Goal: Information Seeking & Learning: Learn about a topic

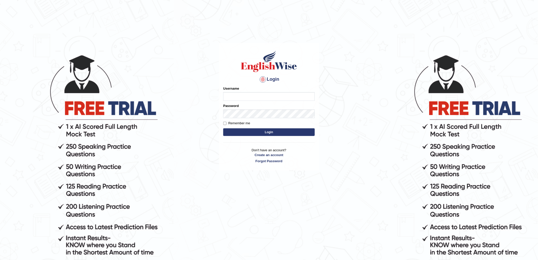
click at [232, 98] on input "Username" at bounding box center [269, 96] width 92 height 9
type input "chalida_"
type input "p"
type input "chalida_parramatta"
click at [223, 128] on button "Login" at bounding box center [269, 132] width 92 height 8
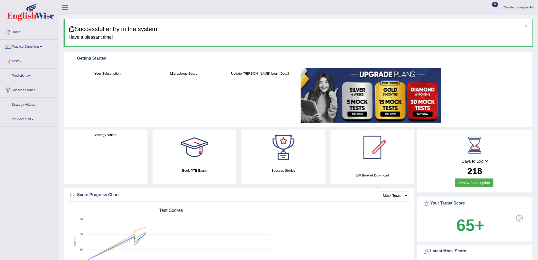
click at [37, 48] on link "Practice Questions" at bounding box center [29, 46] width 58 height 13
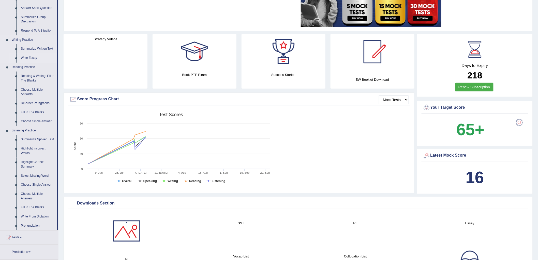
scroll to position [113, 0]
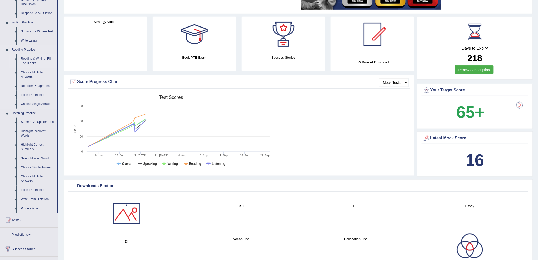
click at [41, 58] on link "Reading & Writing: Fill In The Blanks" at bounding box center [38, 60] width 38 height 13
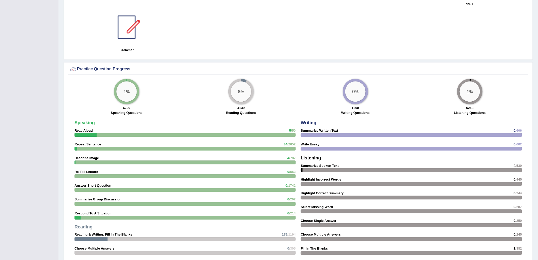
scroll to position [360, 0]
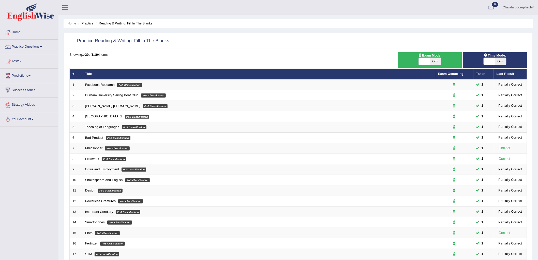
click at [435, 63] on span "OFF" at bounding box center [435, 61] width 11 height 7
checkbox input "true"
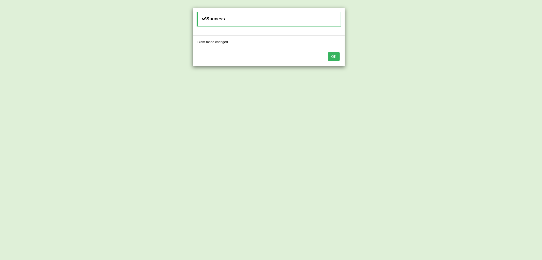
click at [338, 57] on button "OK" at bounding box center [334, 56] width 12 height 9
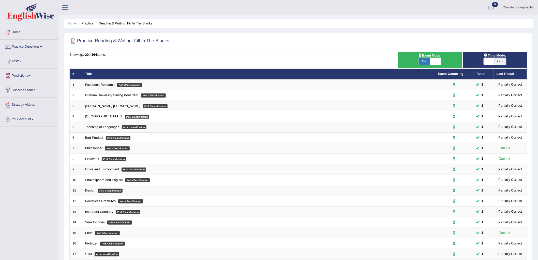
click at [497, 61] on span "OFF" at bounding box center [500, 61] width 11 height 7
checkbox input "true"
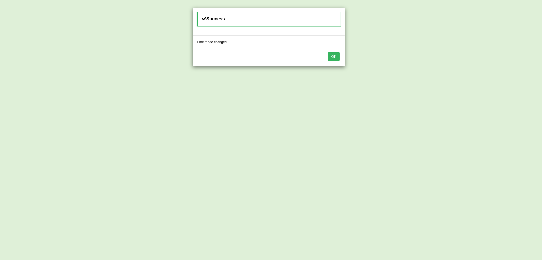
click at [331, 57] on button "OK" at bounding box center [334, 56] width 12 height 9
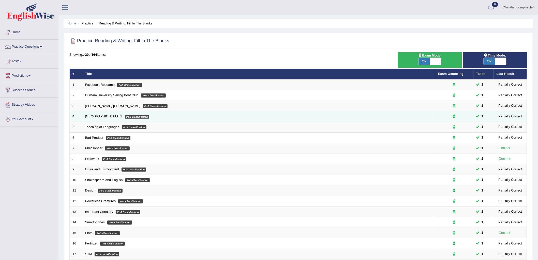
scroll to position [77, 0]
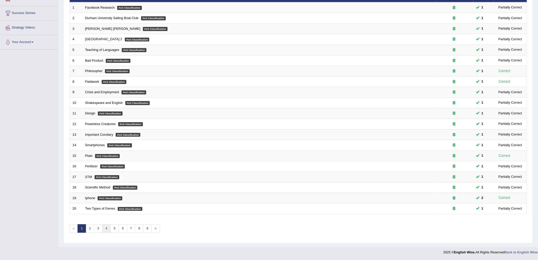
click at [108, 229] on link "4" at bounding box center [106, 228] width 8 height 8
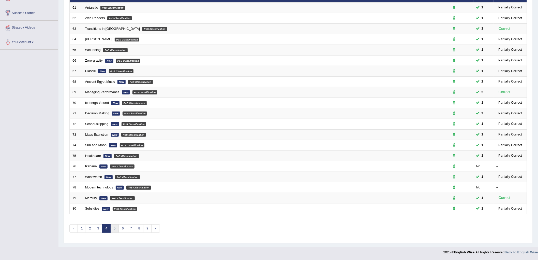
click at [114, 229] on link "5" at bounding box center [114, 228] width 8 height 8
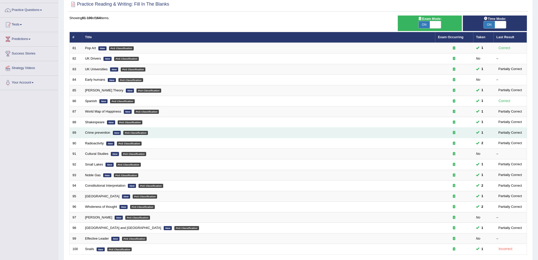
scroll to position [77, 0]
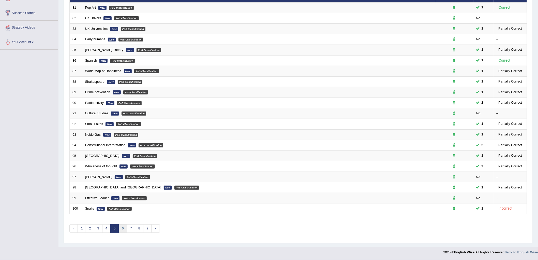
click at [121, 230] on link "6" at bounding box center [122, 228] width 8 height 8
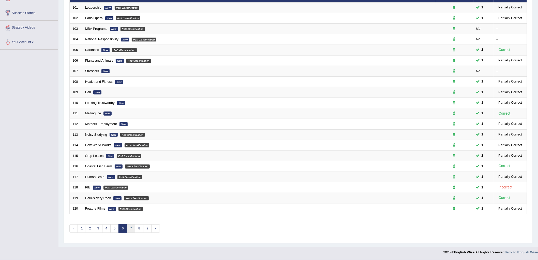
click at [130, 230] on link "7" at bounding box center [131, 228] width 8 height 8
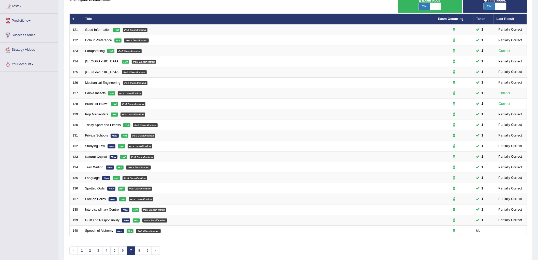
scroll to position [77, 0]
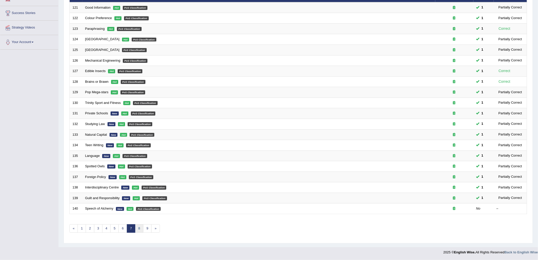
click at [139, 231] on link "8" at bounding box center [139, 228] width 8 height 8
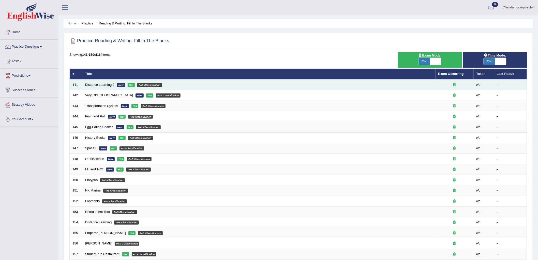
click at [96, 83] on link "Distance Learning 2" at bounding box center [99, 85] width 29 height 4
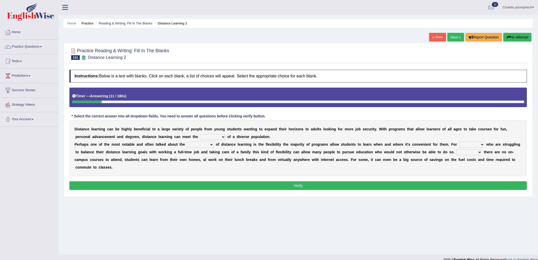
click at [220, 135] on select "leads needs seeds breeds" at bounding box center [212, 137] width 25 height 6
select select "needs"
click at [200, 134] on select "leads needs seeds breeds" at bounding box center [212, 137] width 25 height 6
click at [210, 144] on select "basics ranges sources advantages" at bounding box center [200, 144] width 27 height 6
select select "advantages"
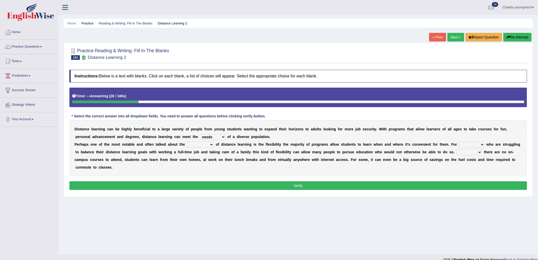
click at [187, 141] on select "basics ranges sources advantages" at bounding box center [200, 144] width 27 height 6
click at [473, 143] on select "them those what when" at bounding box center [471, 144] width 25 height 6
select select "those"
click at [459, 141] on select "them those what when" at bounding box center [471, 144] width 25 height 6
click at [474, 151] on select "If When Since Where" at bounding box center [469, 152] width 25 height 6
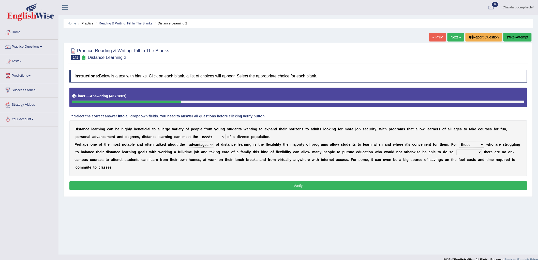
select select "Where"
click at [457, 149] on select "If When Since Where" at bounding box center [469, 152] width 25 height 6
click at [405, 186] on button "Verify" at bounding box center [298, 185] width 458 height 9
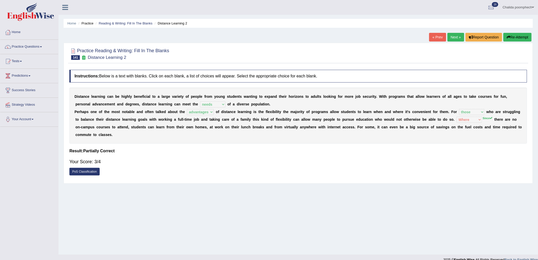
click at [454, 39] on link "Next »" at bounding box center [455, 37] width 17 height 9
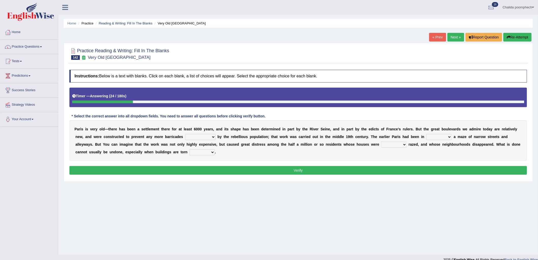
click at [200, 136] on select "being created been created created have created" at bounding box center [200, 137] width 31 height 6
select select "been created"
click at [185, 134] on select "being created been created created have created" at bounding box center [200, 137] width 31 height 6
click at [438, 138] on select "practice pair part pride" at bounding box center [438, 137] width 25 height 6
select select "part"
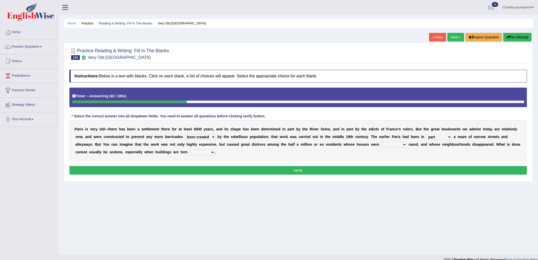
click at [426, 134] on select "practice pair part pride" at bounding box center [438, 137] width 25 height 6
click at [397, 144] on select "really simply fully basically" at bounding box center [393, 144] width 25 height 6
click at [381, 141] on select "really simply fully basically" at bounding box center [393, 144] width 25 height 6
click at [394, 145] on select "really simply fully basically" at bounding box center [393, 144] width 25 height 6
select select "simply"
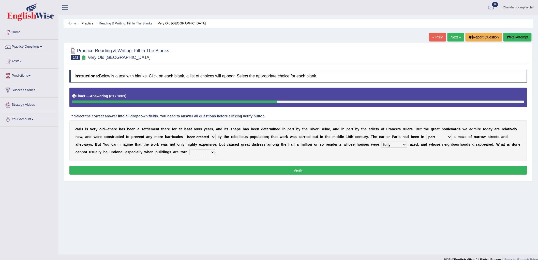
click at [381, 141] on select "really simply fully basically" at bounding box center [393, 144] width 25 height 6
click at [206, 152] on select "up back now down" at bounding box center [201, 152] width 25 height 6
click at [189, 149] on select "up back now down" at bounding box center [201, 152] width 25 height 6
click at [209, 151] on select "up back now down" at bounding box center [201, 152] width 25 height 6
select select "down"
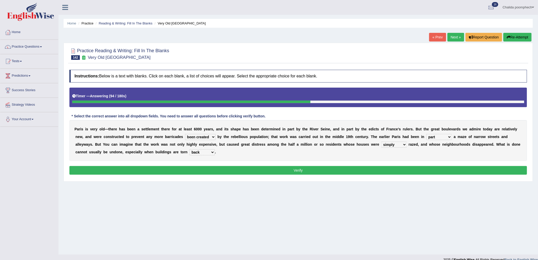
click at [189, 149] on select "up back now down" at bounding box center [201, 152] width 25 height 6
click at [247, 171] on button "Verify" at bounding box center [298, 170] width 458 height 9
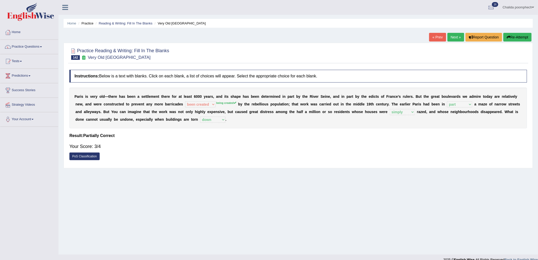
click at [456, 40] on link "Next »" at bounding box center [455, 37] width 17 height 9
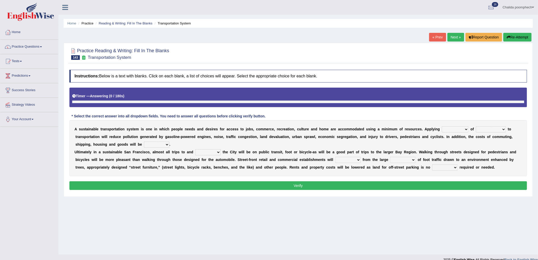
scroll to position [7, 0]
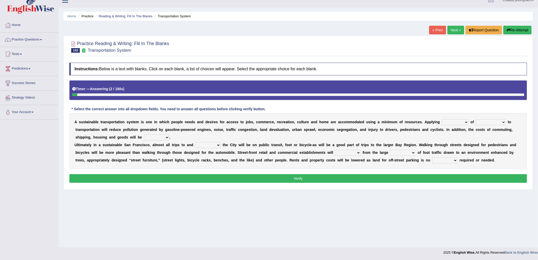
click at [464, 119] on select "principles restrictions plains activation" at bounding box center [455, 122] width 27 height 6
click at [502, 122] on select "relaxed substance sustainability reliability" at bounding box center [491, 122] width 30 height 6
select select "sustainability"
click at [476, 119] on select "relaxed substance sustainability reliability" at bounding box center [491, 122] width 30 height 6
click at [456, 125] on select "principles restrictions plains activation" at bounding box center [455, 122] width 27 height 6
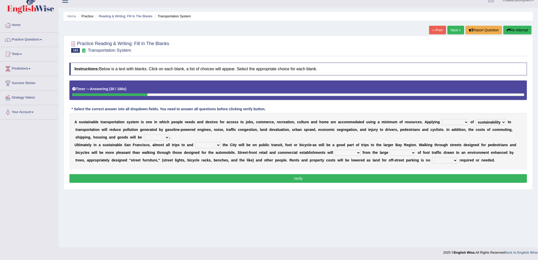
select select "principles"
click at [442, 119] on select "principles restrictions plains activation" at bounding box center [455, 122] width 27 height 6
click at [164, 135] on select "cut enhanced reduced leased" at bounding box center [156, 137] width 25 height 6
select select "reduced"
click at [144, 134] on select "cut enhanced reduced leased" at bounding box center [156, 137] width 25 height 6
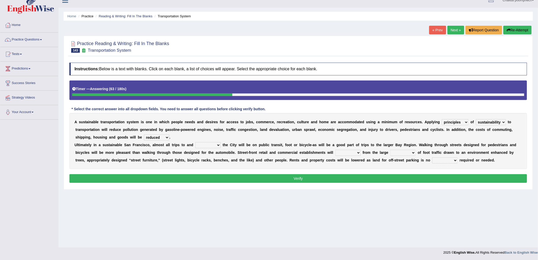
click at [211, 143] on select "within with added included" at bounding box center [207, 145] width 25 height 6
select select "within"
click at [195, 142] on select "within with added included" at bounding box center [207, 145] width 25 height 6
click at [357, 151] on select "enlarge prepare repair prosper" at bounding box center [347, 152] width 25 height 6
select select "prosper"
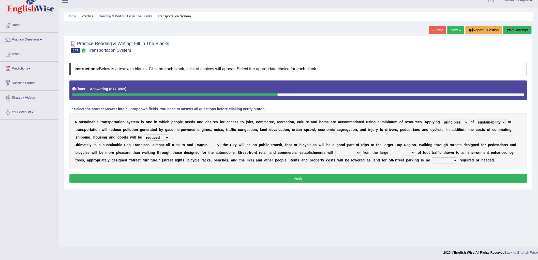
click at [335, 149] on select "enlarge prepare repair prosper" at bounding box center [347, 152] width 25 height 6
click at [344, 152] on select "enlarge prepare repair prosper" at bounding box center [347, 152] width 25 height 6
click at [335, 149] on select "enlarge prepare repair prosper" at bounding box center [347, 152] width 25 height 6
click at [402, 153] on select "amounts volume range time" at bounding box center [402, 152] width 25 height 6
select select "amounts"
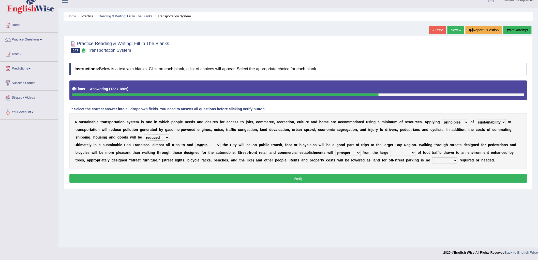
click at [390, 149] on select "amounts volume range time" at bounding box center [402, 152] width 25 height 6
click at [439, 160] on select "time how longer greater" at bounding box center [444, 160] width 25 height 6
select select "longer"
click at [432, 157] on select "time how longer greater" at bounding box center [444, 160] width 25 height 6
click at [293, 178] on button "Verify" at bounding box center [298, 178] width 458 height 9
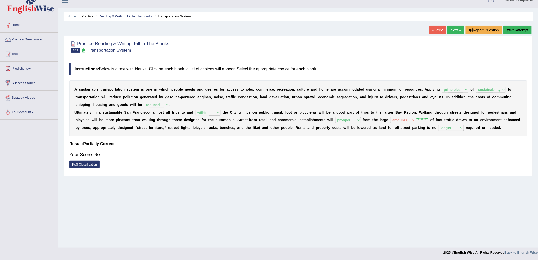
click at [453, 27] on link "Next »" at bounding box center [455, 30] width 17 height 9
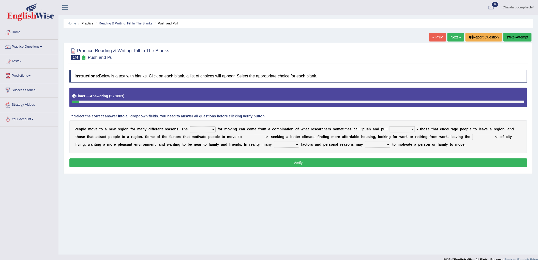
click at [210, 127] on select "indulgence motivation special superb" at bounding box center [203, 129] width 26 height 6
select select "motivation"
click at [190, 126] on select "indulgence motivation special superb" at bounding box center [203, 129] width 26 height 6
click at [401, 129] on select "ideas expected factors reasons" at bounding box center [401, 129] width 25 height 6
select select "factors"
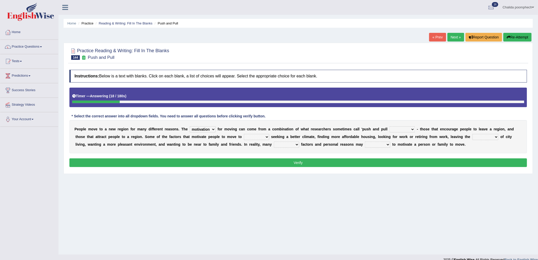
click at [390, 126] on select "ideas expected factors reasons" at bounding box center [401, 129] width 25 height 6
click at [259, 135] on select "include plane place exclude" at bounding box center [256, 137] width 25 height 6
select select "place"
click at [244, 134] on select "include plane place exclude" at bounding box center [256, 137] width 25 height 6
click at [482, 136] on select "contempt react congestion reaction" at bounding box center [485, 137] width 26 height 6
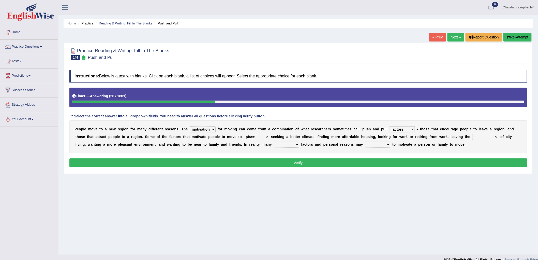
select select "congestion"
click at [472, 134] on select "contempt react congestion reaction" at bounding box center [485, 137] width 26 height 6
click at [293, 144] on select "complete stayed complex super" at bounding box center [286, 144] width 25 height 6
select select "complex"
click at [274, 141] on select "complete stayed complex super" at bounding box center [286, 144] width 25 height 6
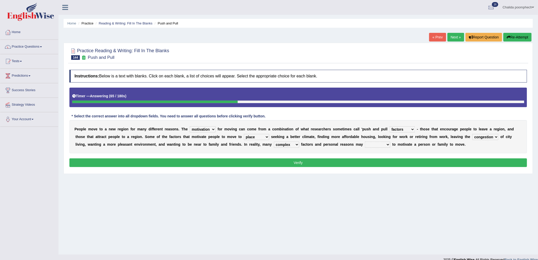
click at [377, 142] on select "extract interact talk crack" at bounding box center [377, 144] width 25 height 6
select select "interact"
click at [365, 141] on select "extract interact talk crack" at bounding box center [377, 144] width 25 height 6
drag, startPoint x: 367, startPoint y: 165, endPoint x: 331, endPoint y: 165, distance: 35.8
click at [336, 165] on button "Verify" at bounding box center [298, 162] width 458 height 9
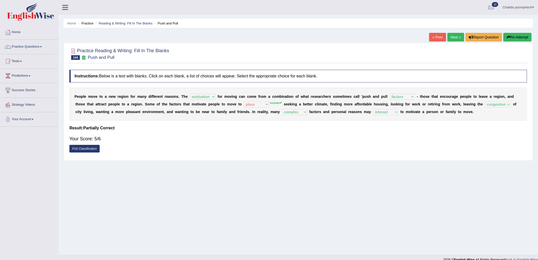
click at [453, 35] on link "Next »" at bounding box center [455, 37] width 17 height 9
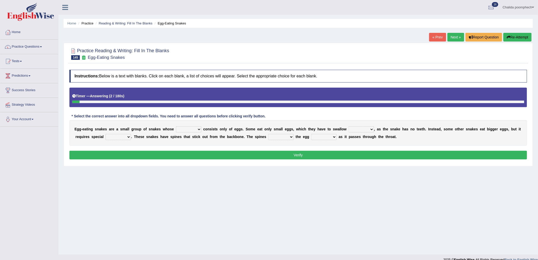
click at [179, 131] on select "food diet meals serves" at bounding box center [188, 129] width 25 height 6
select select "diet"
click at [176, 126] on select "food diet meals serves" at bounding box center [188, 129] width 25 height 6
click at [353, 130] on select "whole hole full complete" at bounding box center [360, 129] width 25 height 6
select select "whole"
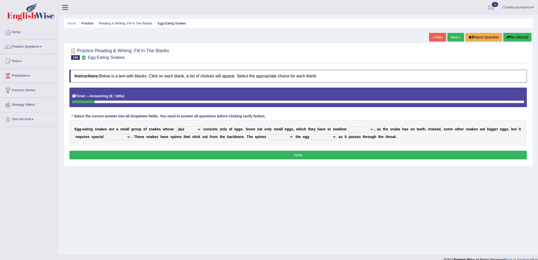
click at [348, 126] on select "whole hole full complete" at bounding box center [360, 129] width 25 height 6
click at [121, 135] on select "effects prospects refines treatment" at bounding box center [117, 137] width 25 height 6
select select "treatment"
click at [105, 134] on select "effects prospects refines treatment" at bounding box center [117, 137] width 25 height 6
click at [276, 138] on select "breaks supports rages crack" at bounding box center [280, 137] width 25 height 6
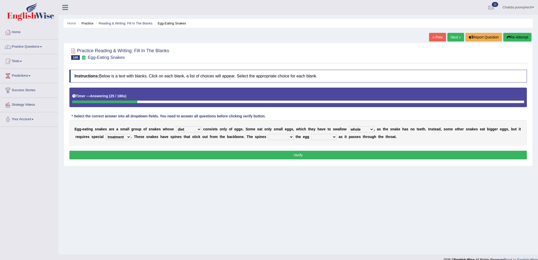
select select "crack"
click at [268, 134] on select "breaks supports rages crack" at bounding box center [280, 137] width 25 height 6
click at [325, 136] on select "takes open brings close" at bounding box center [323, 137] width 25 height 6
select select "open"
click at [311, 134] on select "takes open brings close" at bounding box center [323, 137] width 25 height 6
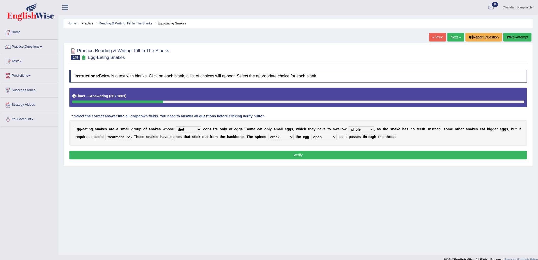
click at [283, 136] on select "breaks supports rages crack" at bounding box center [280, 137] width 25 height 6
click at [268, 134] on select "breaks supports rages crack" at bounding box center [280, 137] width 25 height 6
click at [308, 155] on button "Verify" at bounding box center [298, 154] width 458 height 9
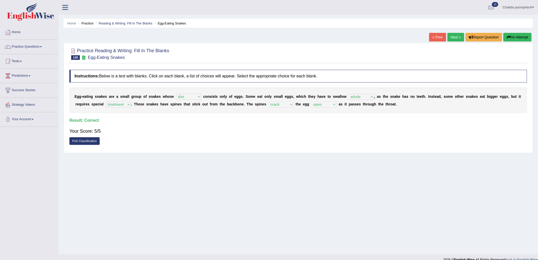
click at [452, 36] on link "Next »" at bounding box center [455, 37] width 17 height 9
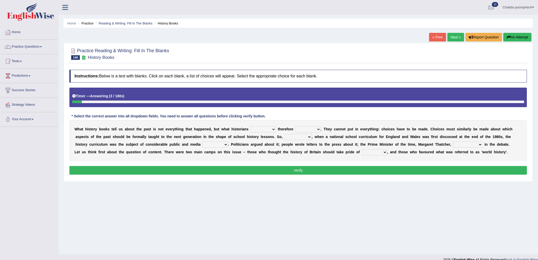
click at [432, 37] on link "« Prev" at bounding box center [437, 37] width 17 height 9
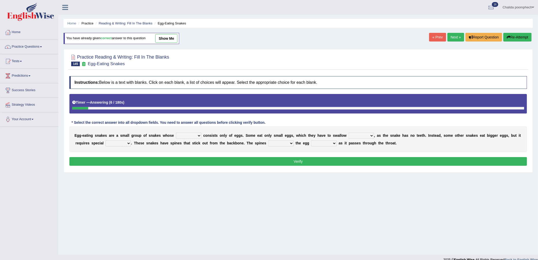
click at [193, 135] on select "food diet meals serves" at bounding box center [188, 135] width 25 height 6
click at [176, 132] on select "food diet meals serves" at bounding box center [188, 135] width 25 height 6
click at [192, 133] on div "E g g - e a t i n g s n a k e s a r e a s m a l l g r o u p o f s n a k e s w h…" at bounding box center [298, 138] width 458 height 25
click at [195, 133] on select "food diet meals serves" at bounding box center [188, 135] width 25 height 6
select select "food"
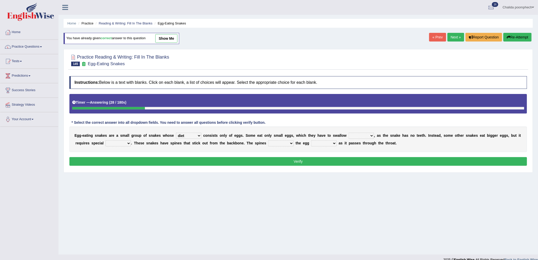
click at [176, 132] on select "food diet meals serves" at bounding box center [188, 135] width 25 height 6
click at [377, 135] on b "a" at bounding box center [378, 135] width 2 height 4
click at [369, 135] on select "whole hole full complete" at bounding box center [360, 135] width 25 height 6
select select "whole"
click at [348, 132] on select "whole hole full complete" at bounding box center [360, 135] width 25 height 6
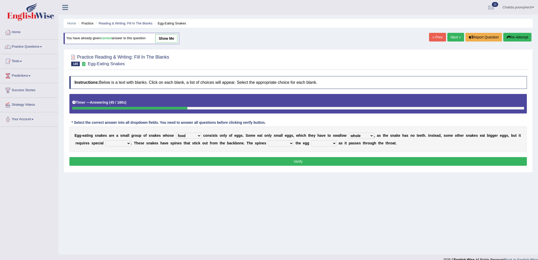
click at [120, 141] on select "effects prospects refines treatment" at bounding box center [117, 143] width 25 height 6
select select "treatment"
click at [105, 140] on select "effects prospects refines treatment" at bounding box center [117, 143] width 25 height 6
click at [290, 142] on select "breaks supports rages crack" at bounding box center [280, 143] width 25 height 6
select select "crack"
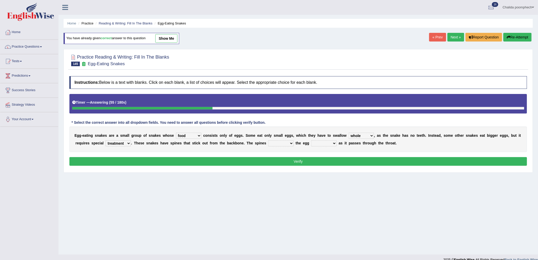
click at [268, 140] on select "breaks supports rages crack" at bounding box center [280, 143] width 25 height 6
click at [331, 142] on select "takes open brings close" at bounding box center [323, 143] width 25 height 6
select select "open"
click at [311, 140] on select "takes open brings close" at bounding box center [323, 143] width 25 height 6
click at [199, 136] on select "food diet meals serves" at bounding box center [188, 135] width 25 height 6
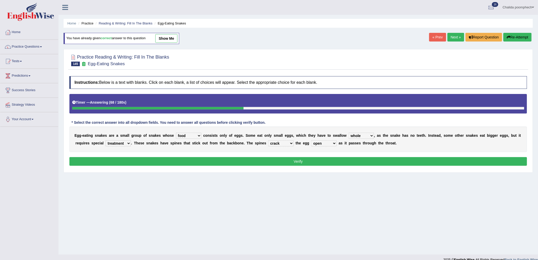
select select "diet"
click at [176, 132] on select "food diet meals serves" at bounding box center [188, 135] width 25 height 6
click at [199, 163] on button "Verify" at bounding box center [298, 161] width 458 height 9
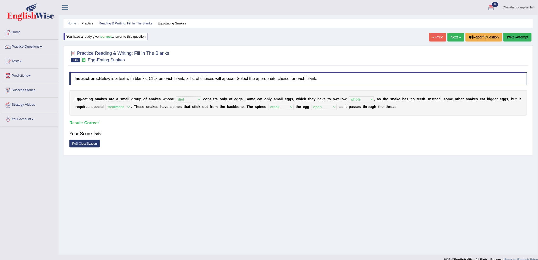
click at [451, 39] on link "Next »" at bounding box center [455, 37] width 17 height 9
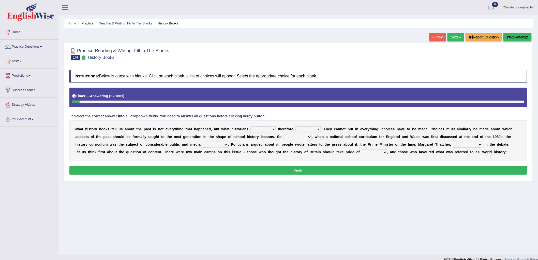
drag, startPoint x: 273, startPoint y: 131, endPoint x: 272, endPoint y: 128, distance: 3.1
click at [272, 128] on select "had had been have been have" at bounding box center [262, 129] width 25 height 6
select select "have been"
click at [250, 126] on select "had had been have been have" at bounding box center [262, 129] width 25 height 6
click at [318, 129] on select "passed selected pointed measured" at bounding box center [307, 129] width 25 height 6
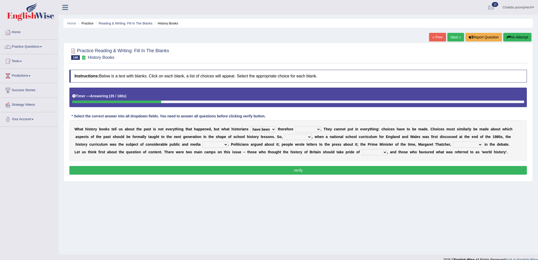
select select "pointed"
click at [295, 126] on select "passed selected pointed measured" at bounding box center [307, 129] width 25 height 6
click at [300, 136] on select "likewise neverthless for example kindly" at bounding box center [297, 137] width 27 height 6
select select "for example"
click at [284, 134] on select "likewise neverthless for example kindly" at bounding box center [297, 137] width 27 height 6
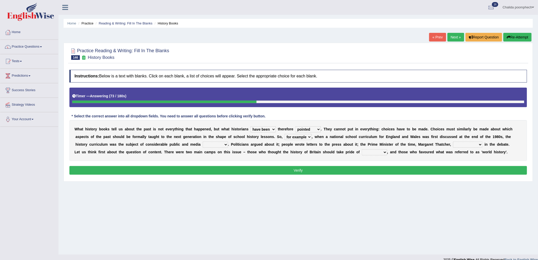
click at [215, 146] on select "launch interest stress regain" at bounding box center [215, 144] width 25 height 6
select select "interest"
click at [203, 141] on select "launch interest stress regain" at bounding box center [215, 144] width 25 height 6
click at [470, 144] on select "interrupted innaugerated intacted intervened" at bounding box center [467, 144] width 29 height 6
select select "intervened"
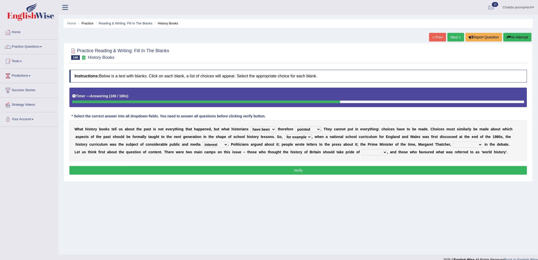
click at [453, 141] on select "interrupted innaugerated intacted intervened" at bounding box center [467, 144] width 29 height 6
click at [376, 151] on select "pace race space place" at bounding box center [374, 152] width 25 height 6
click at [362, 149] on select "pace race space place" at bounding box center [374, 152] width 25 height 6
click at [372, 150] on select "pace race space place" at bounding box center [374, 152] width 25 height 6
select select "space"
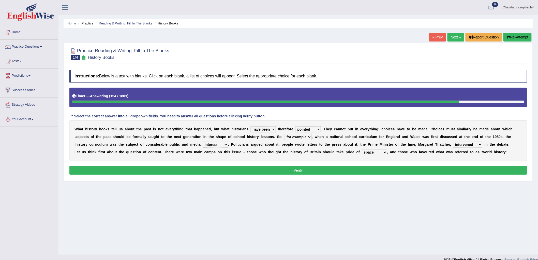
click at [362, 149] on select "pace race space place" at bounding box center [374, 152] width 25 height 6
click at [313, 172] on button "Verify" at bounding box center [298, 170] width 458 height 9
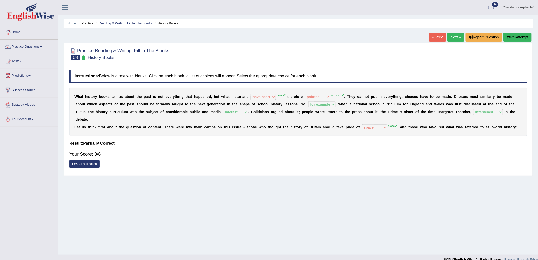
click at [453, 37] on link "Next »" at bounding box center [455, 37] width 17 height 9
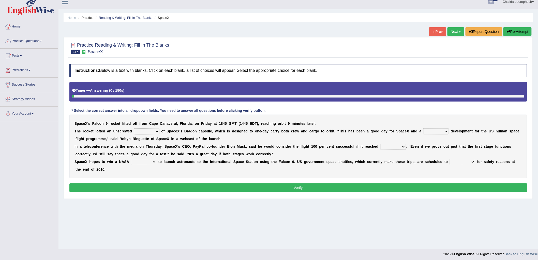
scroll to position [7, 0]
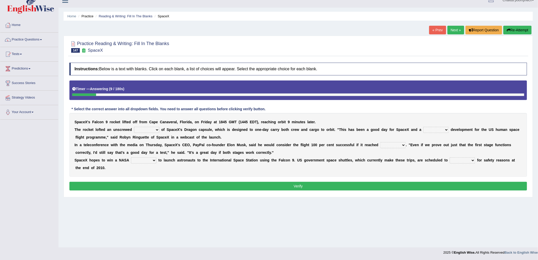
click at [152, 130] on select "wakeup hookup mockup takeup" at bounding box center [146, 130] width 25 height 6
click at [434, 127] on select "superb perfect aspiring promising" at bounding box center [435, 130] width 25 height 6
select select "promising"
click at [423, 127] on select "superb perfect aspiring promising" at bounding box center [435, 130] width 25 height 6
click at [390, 144] on select "space orbit trait flight" at bounding box center [392, 145] width 25 height 6
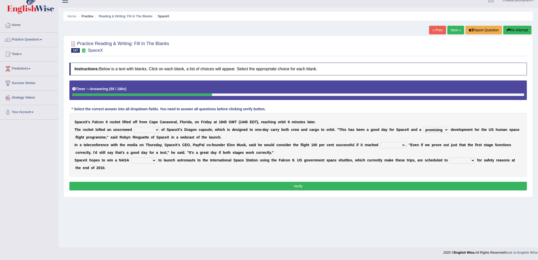
select select "space"
click at [380, 142] on select "space orbit trait flight" at bounding box center [392, 145] width 25 height 6
click at [144, 158] on select "report space launch contract" at bounding box center [143, 160] width 25 height 6
select select "contract"
click at [131, 157] on select "report space launch contract" at bounding box center [143, 160] width 25 height 6
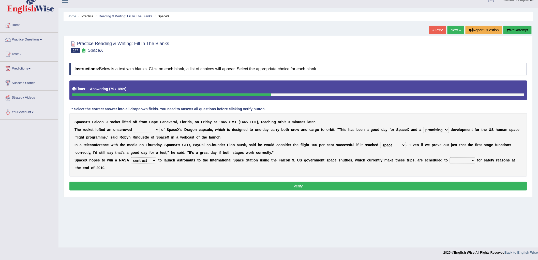
click at [470, 161] on select "throw neglect retire shut" at bounding box center [462, 160] width 25 height 6
select select "retire"
click at [450, 157] on select "throw neglect retire shut" at bounding box center [462, 160] width 25 height 6
click at [151, 128] on select "wakeup hookup mockup takeup" at bounding box center [146, 130] width 25 height 6
select select "takeup"
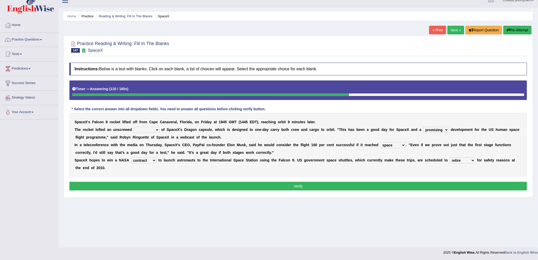
click at [134, 127] on select "wakeup hookup mockup takeup" at bounding box center [146, 130] width 25 height 6
click at [187, 185] on button "Verify" at bounding box center [298, 185] width 458 height 9
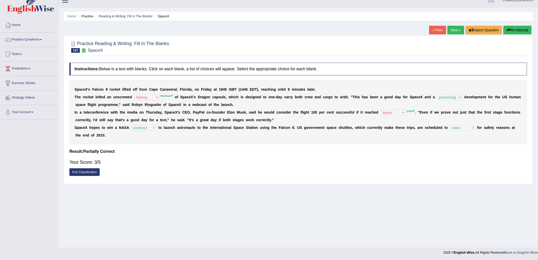
click at [454, 29] on link "Next »" at bounding box center [455, 30] width 17 height 9
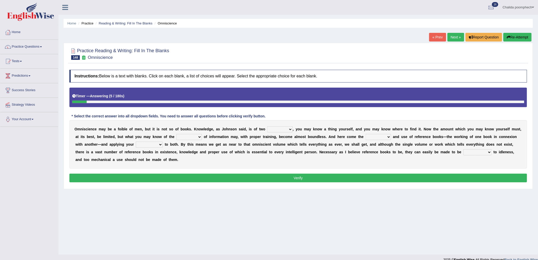
click at [283, 129] on select "ways kinds masses volumes" at bounding box center [279, 129] width 25 height 6
click at [189, 135] on select "sources races works things" at bounding box center [188, 137] width 25 height 6
click at [158, 144] on select "acceptance perception intelligence impact" at bounding box center [149, 144] width 27 height 6
click at [290, 128] on select "ways kinds masses volumes" at bounding box center [279, 129] width 25 height 6
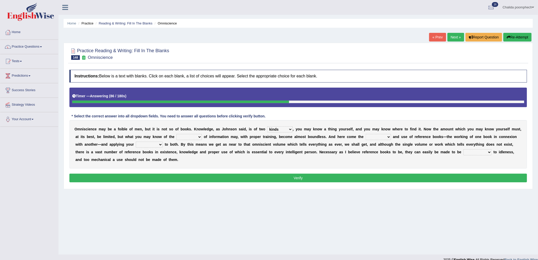
click at [267, 126] on select "ways kinds masses volumes" at bounding box center [279, 129] width 25 height 6
click at [288, 128] on select "ways kinds masses volumes" at bounding box center [279, 129] width 25 height 6
select select "ways"
click at [267, 126] on select "ways kinds masses volumes" at bounding box center [279, 129] width 25 height 6
click at [197, 136] on select "sources races works things" at bounding box center [188, 137] width 25 height 6
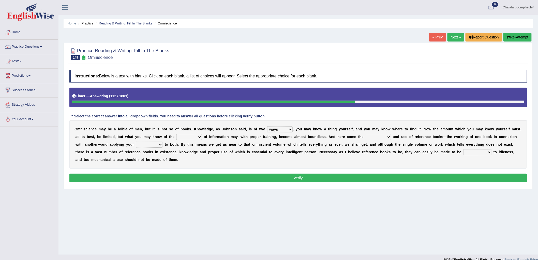
select select "sources"
click at [176, 134] on select "sources races works things" at bounding box center [188, 137] width 25 height 6
click at [383, 136] on select "reference exist value easy" at bounding box center [378, 137] width 25 height 6
select select "value"
click at [366, 134] on select "reference exist value easy" at bounding box center [378, 137] width 25 height 6
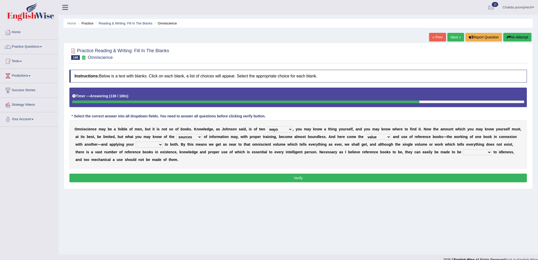
click at [149, 143] on select "acceptance perception intelligence impact" at bounding box center [149, 144] width 27 height 6
select select "perception"
click at [136, 141] on select "acceptance perception intelligence impact" at bounding box center [149, 144] width 27 height 6
click at [479, 153] on select "contributory contribution constant conference" at bounding box center [477, 152] width 28 height 6
select select "contributory"
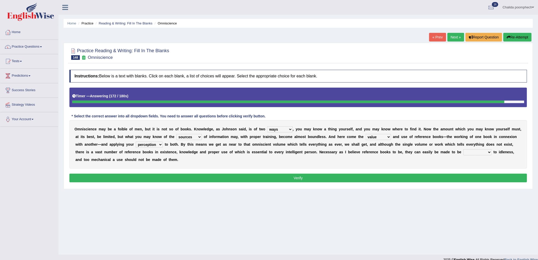
click at [463, 149] on select "contributory contribution constant conference" at bounding box center [477, 152] width 28 height 6
click at [375, 177] on button "Verify" at bounding box center [298, 177] width 458 height 9
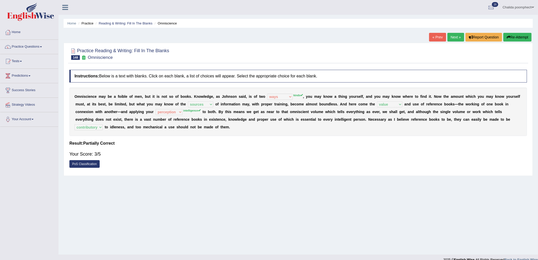
click at [455, 36] on link "Next »" at bounding box center [455, 37] width 17 height 9
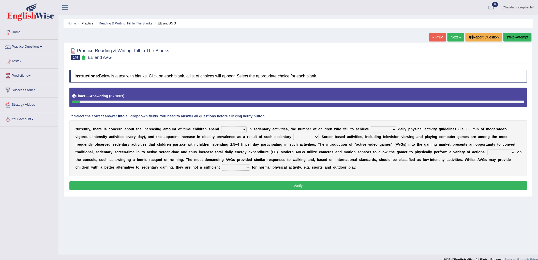
click at [235, 128] on select "enamored employed enclosed engaged" at bounding box center [233, 129] width 25 height 6
select select "engaged"
click at [221, 126] on select "enamored employed enclosed engaged" at bounding box center [233, 129] width 25 height 6
click at [387, 128] on select "minimized minimum minute minginess" at bounding box center [383, 129] width 25 height 6
select select "minimum"
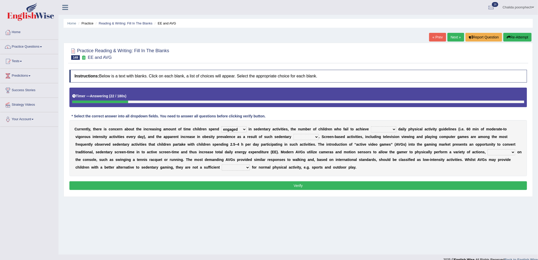
click at [371, 126] on select "minimized minimum minute minginess" at bounding box center [383, 129] width 25 height 6
click at [303, 136] on select "benefits benefactor behavior besides" at bounding box center [305, 137] width 25 height 6
select select "behavior"
click at [293, 134] on select "benefits benefactor behavior besides" at bounding box center [305, 137] width 25 height 6
click at [506, 152] on select "framed dependent absolutely materialized" at bounding box center [502, 152] width 28 height 6
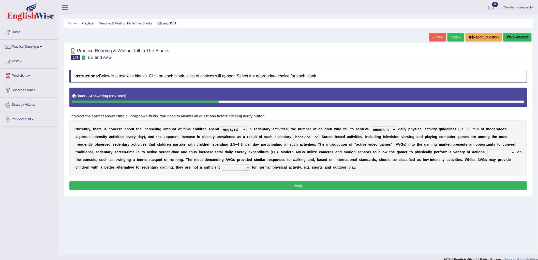
select select "dependent"
click at [488, 149] on select "framed dependent absolutely materialized" at bounding box center [502, 152] width 28 height 6
click at [240, 165] on select "replaces replaced replacement replacing" at bounding box center [236, 167] width 28 height 6
select select "replacement"
click at [222, 164] on select "replaces replaced replacement replacing" at bounding box center [236, 167] width 28 height 6
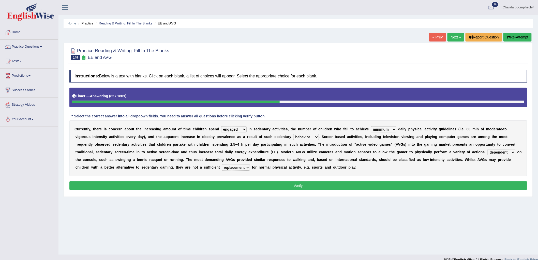
click at [242, 185] on button "Verify" at bounding box center [298, 185] width 458 height 9
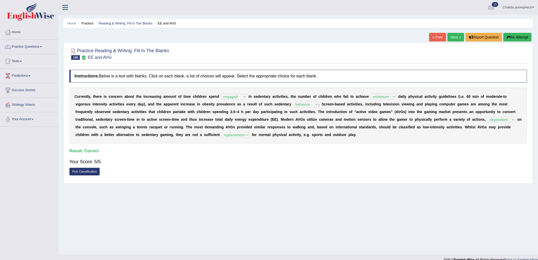
click at [453, 39] on link "Next »" at bounding box center [455, 37] width 17 height 9
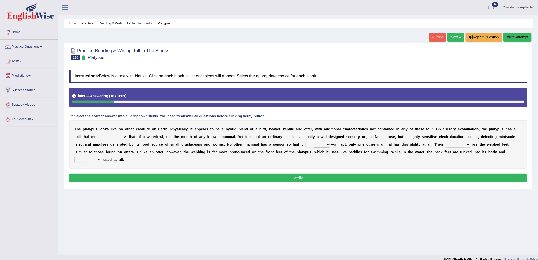
click at [122, 135] on select "say looks resembles likely" at bounding box center [114, 137] width 25 height 6
select select "say"
click at [102, 134] on select "say looks resembles likely" at bounding box center [114, 137] width 25 height 6
click at [318, 145] on select "installed developed pervasive dependent" at bounding box center [317, 144] width 25 height 6
select select "pervasive"
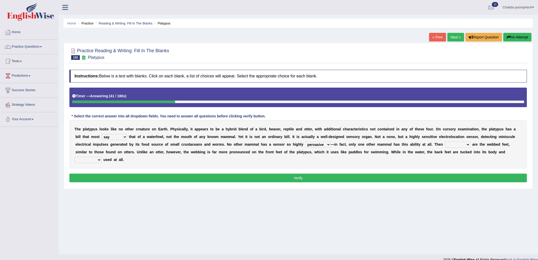
click at [305, 141] on select "installed developed pervasive dependent" at bounding box center [317, 144] width 25 height 6
click at [461, 145] on select "so as their there" at bounding box center [457, 144] width 25 height 6
select select "there"
click at [445, 141] on select "so as their there" at bounding box center [457, 144] width 25 height 6
click at [96, 159] on select "purportedly hardly legged lagged" at bounding box center [87, 160] width 27 height 6
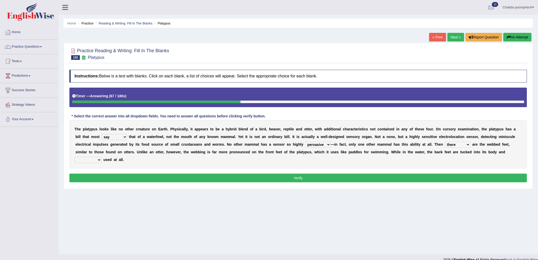
select select "hardly"
click at [74, 157] on select "purportedly hardly legged lagged" at bounding box center [87, 160] width 27 height 6
click at [128, 177] on button "Verify" at bounding box center [298, 177] width 458 height 9
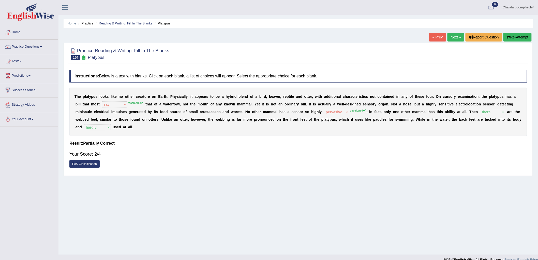
click at [458, 39] on link "Next »" at bounding box center [455, 37] width 17 height 9
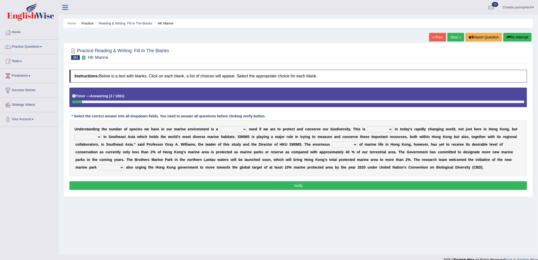
click at [230, 127] on select "supposed basic supposedly basically" at bounding box center [233, 129] width 27 height 6
select select "basically"
click at [220, 126] on select "supposed basic supposedly basically" at bounding box center [233, 129] width 27 height 6
click at [378, 128] on select "primal real fatal vital" at bounding box center [379, 129] width 25 height 6
select select "vital"
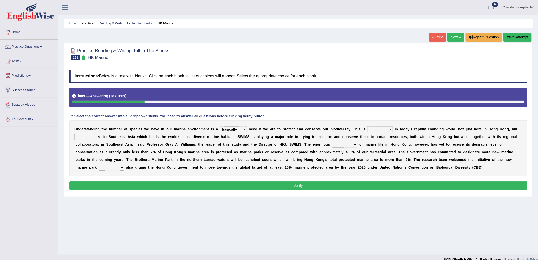
click at [368, 126] on select "primal real fatal vital" at bounding box center [379, 129] width 25 height 6
click at [88, 134] on select "forcefully unilaterally especially supposedly" at bounding box center [87, 137] width 27 height 6
select select "especially"
click at [74, 134] on select "forcefully unilaterally especially supposedly" at bounding box center [87, 137] width 27 height 6
click at [345, 143] on select "array shrine mess beseech" at bounding box center [344, 144] width 25 height 6
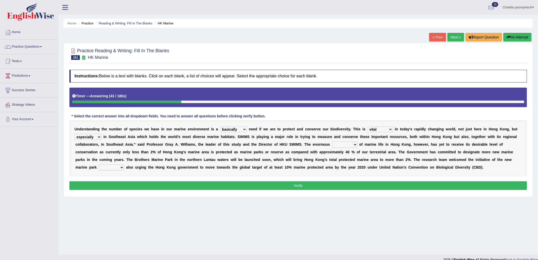
select select "array"
click at [332, 141] on select "array shrine mess beseech" at bounding box center [344, 144] width 25 height 6
click at [115, 166] on select "since there their while" at bounding box center [111, 167] width 25 height 6
select select "while"
click at [99, 164] on select "since there their while" at bounding box center [111, 167] width 25 height 6
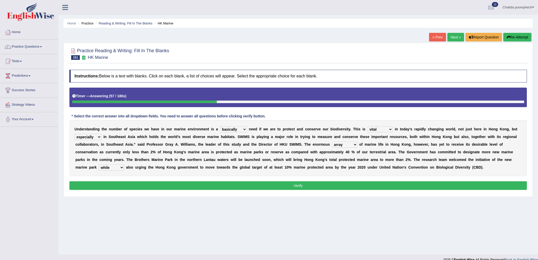
click at [156, 182] on button "Verify" at bounding box center [298, 185] width 458 height 9
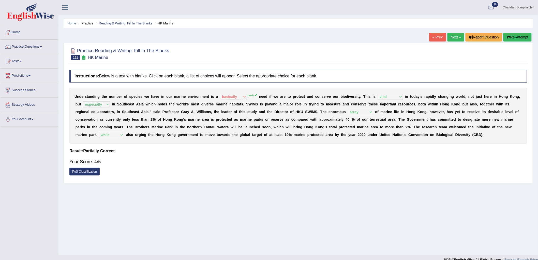
click at [452, 38] on link "Next »" at bounding box center [455, 37] width 17 height 9
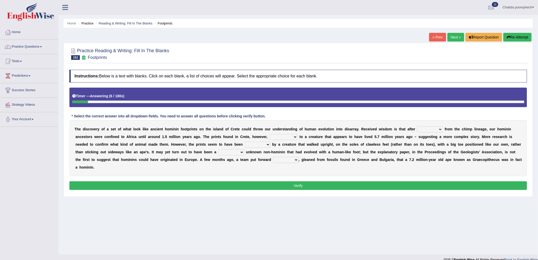
click at [428, 129] on select "spat splat spitting splitting" at bounding box center [429, 129] width 25 height 6
click at [417, 126] on select "spat splat spitting splitting" at bounding box center [429, 129] width 25 height 6
click at [291, 136] on select "formed barraged belonged transfigured" at bounding box center [283, 137] width 28 height 6
click at [328, 168] on div "T h e d i s c o v e r y o f a s e t o f w h a t l o o k l i k e a n c i e n t h…" at bounding box center [298, 148] width 458 height 56
click at [257, 142] on select "made laid curated sponsored" at bounding box center [257, 144] width 25 height 6
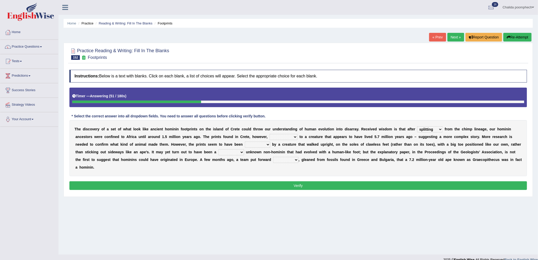
click at [299, 118] on div "Instructions: Below is a text with blanks. Click on each blank, a list of choic…" at bounding box center [298, 130] width 460 height 127
click at [433, 129] on select "spat splat spitting splitting" at bounding box center [429, 129] width 25 height 6
click at [435, 130] on select "spat splat spitting splitting" at bounding box center [429, 129] width 25 height 6
click at [291, 135] on select "formed barraged belonged transfigured" at bounding box center [283, 137] width 28 height 6
click at [307, 116] on div "Instructions: Below is a text with blanks. Click on each blank, a list of choic…" at bounding box center [298, 130] width 460 height 127
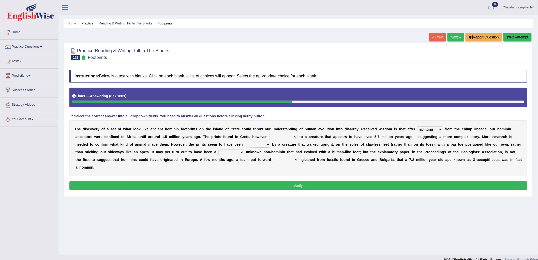
click at [266, 145] on select "made laid curated sponsored" at bounding box center [257, 144] width 25 height 6
click at [438, 130] on select "spat splat spitting splitting" at bounding box center [429, 129] width 25 height 6
click at [417, 126] on select "spat splat spitting splitting" at bounding box center [429, 129] width 25 height 6
click at [429, 128] on select "spat splat spitting splitting" at bounding box center [429, 129] width 25 height 6
select select "splitting"
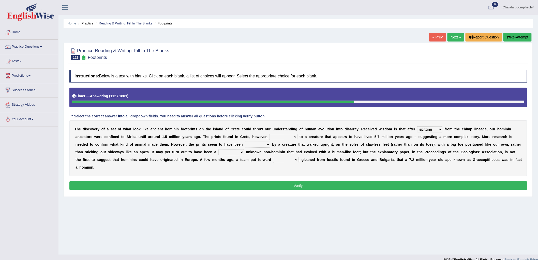
click at [417, 126] on select "spat splat spitting splitting" at bounding box center [429, 129] width 25 height 6
click at [284, 139] on select "formed barraged belonged transfigured" at bounding box center [283, 137] width 28 height 6
select select "belonged"
click at [269, 134] on select "formed barraged belonged transfigured" at bounding box center [283, 137] width 28 height 6
click at [257, 144] on select "made laid curated sponsored" at bounding box center [257, 144] width 25 height 6
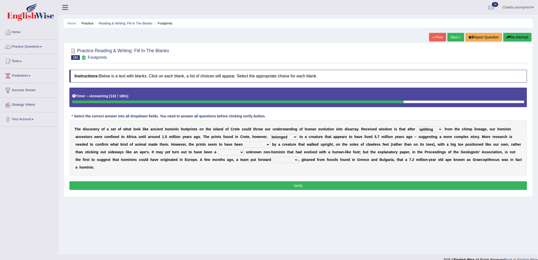
select select "made"
click at [245, 141] on select "made laid curated sponsored" at bounding box center [257, 144] width 25 height 6
click at [229, 151] on select "famously wittingly previously hopelessly" at bounding box center [231, 152] width 26 height 6
select select "previously"
click at [218, 149] on select "famously wittingly previously hopelessly" at bounding box center [231, 152] width 26 height 6
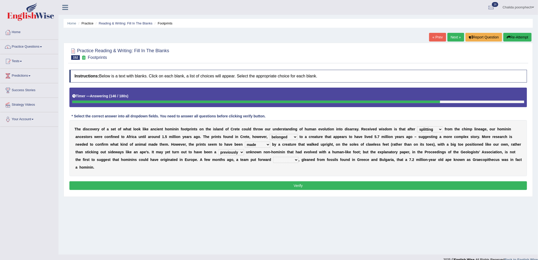
click at [281, 159] on select "step circle proposal evidence" at bounding box center [285, 160] width 25 height 6
select select "evidence"
click at [273, 157] on select "step circle proposal evidence" at bounding box center [285, 160] width 25 height 6
click at [262, 186] on button "Verify" at bounding box center [298, 185] width 458 height 9
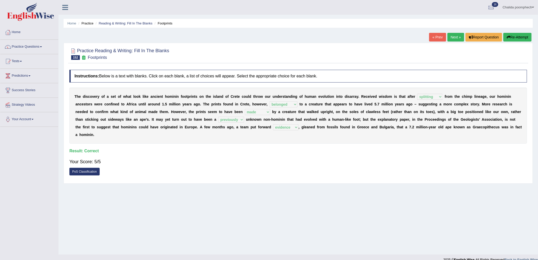
click at [457, 37] on link "Next »" at bounding box center [455, 37] width 17 height 9
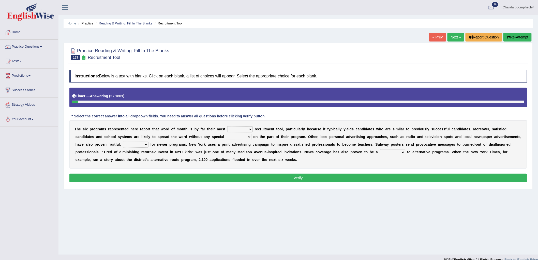
click at [241, 129] on select "affected forcible effective coherent" at bounding box center [239, 129] width 25 height 6
select select "effective"
click at [227, 126] on select "affected forcible effective coherent" at bounding box center [239, 129] width 25 height 6
click at [242, 137] on select "logic effort validity force" at bounding box center [238, 137] width 25 height 6
select select "effort"
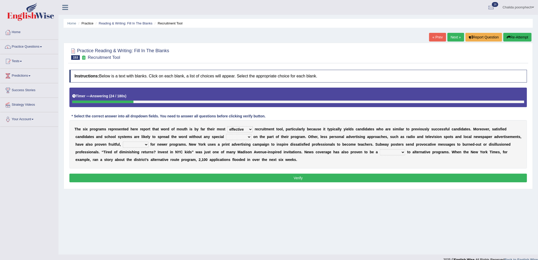
click at [226, 134] on select "logic effort validity force" at bounding box center [238, 137] width 25 height 6
click at [143, 140] on div "T h e s i x p r o g r a m s r e p r e s e n t e d h e r e r e p o r t t h a t w…" at bounding box center [298, 144] width 458 height 48
click at [143, 145] on select "conclusive credibly irresistibly especially" at bounding box center [136, 144] width 26 height 6
select select "especially"
click at [123, 141] on select "conclusive credibly irresistibly especially" at bounding box center [136, 144] width 26 height 6
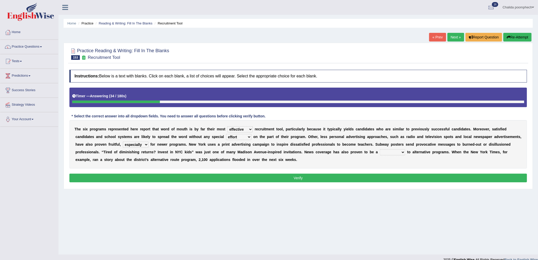
click at [393, 150] on select "boon gain luxury windfall" at bounding box center [392, 152] width 25 height 6
select select "boon"
click at [380, 149] on select "boon gain luxury windfall" at bounding box center [392, 152] width 25 height 6
click at [375, 179] on button "Verify" at bounding box center [298, 177] width 458 height 9
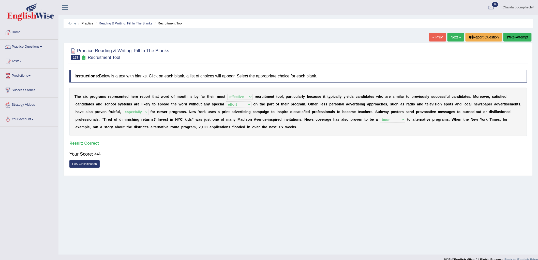
click at [453, 37] on link "Next »" at bounding box center [455, 37] width 17 height 9
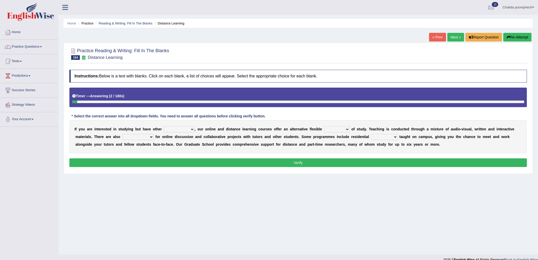
click at [179, 128] on select "inclinations presumptions commitments assumptions" at bounding box center [179, 129] width 31 height 6
select select "commitments"
click at [164, 126] on select "inclinations presumptions commitments assumptions" at bounding box center [179, 129] width 31 height 6
click at [335, 129] on select "partition plan mission mode" at bounding box center [336, 129] width 25 height 6
select select "plan"
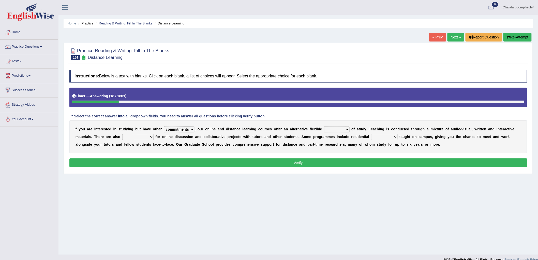
click at [324, 126] on select "partition plan mission mode" at bounding box center [336, 129] width 25 height 6
click at [138, 135] on select "opportunities occasions needs contingencies" at bounding box center [137, 137] width 31 height 6
select select "opportunities"
click at [122, 134] on select "opportunities occasions needs contingencies" at bounding box center [137, 137] width 31 height 6
click at [383, 135] on select "apartments modules techniques finesse" at bounding box center [384, 137] width 26 height 6
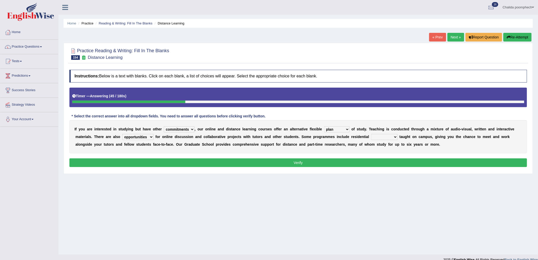
select select "modules"
click at [371, 134] on select "apartments modules techniques finesse" at bounding box center [384, 137] width 26 height 6
click at [313, 162] on button "Verify" at bounding box center [298, 162] width 458 height 9
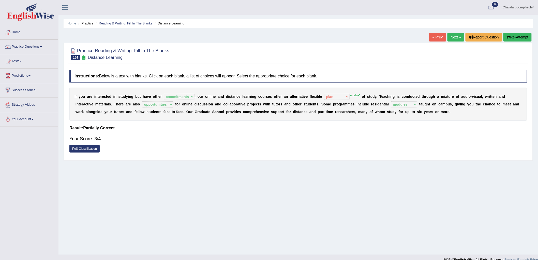
click at [452, 34] on link "Next »" at bounding box center [455, 37] width 17 height 9
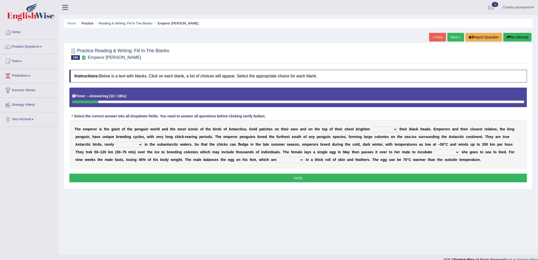
click at [387, 128] on select "down glow up on" at bounding box center [384, 129] width 25 height 6
select select "up"
click at [372, 126] on select "down glow up on" at bounding box center [384, 129] width 25 height 6
click at [125, 146] on select "swim seen submerged floating" at bounding box center [129, 144] width 26 height 6
select select "seen"
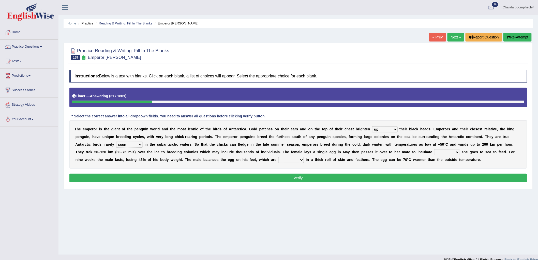
click at [116, 141] on select "swim seen submerged floating" at bounding box center [129, 144] width 26 height 6
click at [441, 152] on select "whilst rather however though" at bounding box center [446, 152] width 25 height 6
select select "whilst"
click at [434, 149] on select "whilst rather however though" at bounding box center [446, 152] width 25 height 6
click at [287, 160] on select "powered caved carved covered" at bounding box center [290, 160] width 25 height 6
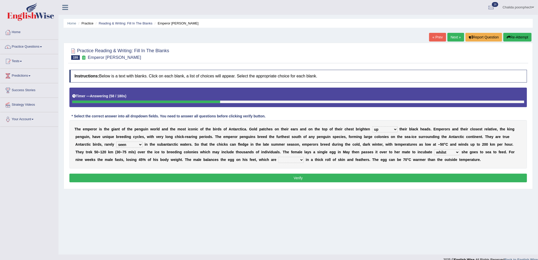
select select "covered"
click at [278, 157] on select "powered caved carved covered" at bounding box center [290, 160] width 25 height 6
click at [290, 175] on button "Verify" at bounding box center [298, 177] width 458 height 9
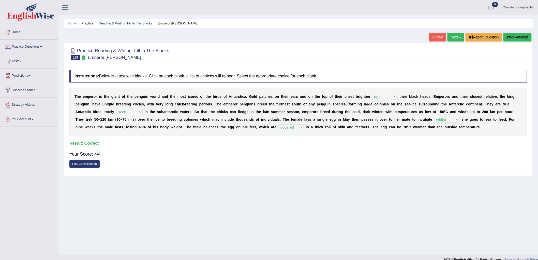
click at [456, 38] on link "Next »" at bounding box center [455, 37] width 17 height 9
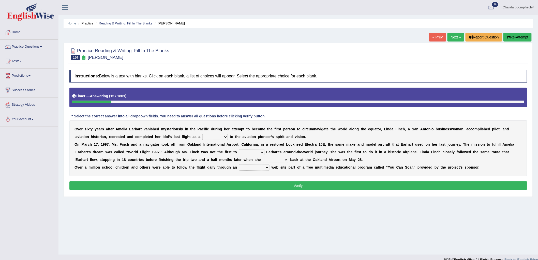
click at [221, 135] on select "taunt delay tribute sample" at bounding box center [214, 137] width 25 height 6
select select "tribute"
click at [202, 134] on select "taunt delay tribute sample" at bounding box center [214, 137] width 25 height 6
click at [251, 148] on div "O v e r s i x t y y e a r s a f t e r A m e l i a E a r h a r t v a n i s h e d…" at bounding box center [298, 148] width 458 height 56
click at [252, 150] on select "hear qualify sabotage attempt" at bounding box center [251, 152] width 25 height 6
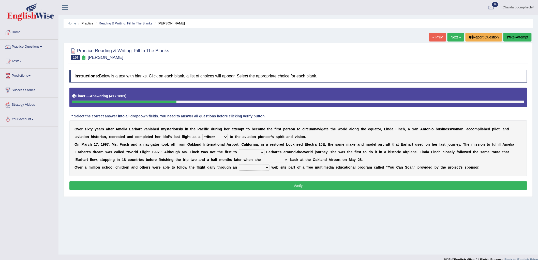
select select "attempt"
click at [239, 149] on select "hear qualify sabotage attempt" at bounding box center [251, 152] width 25 height 6
click at [274, 159] on select "sailed landed walked looked" at bounding box center [275, 160] width 25 height 6
select select "sailed"
click at [263, 157] on select "sailed landed walked looked" at bounding box center [275, 160] width 25 height 6
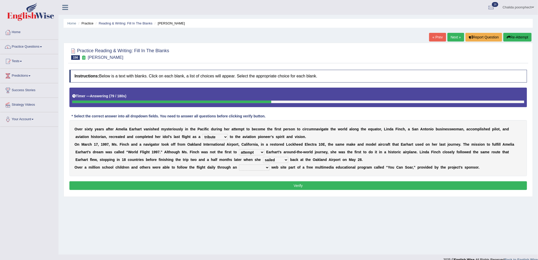
click at [254, 166] on select "simple superior unresponsive interactive" at bounding box center [254, 167] width 31 height 6
select select "interactive"
click at [239, 164] on select "simple superior unresponsive interactive" at bounding box center [254, 167] width 31 height 6
click at [265, 184] on button "Verify" at bounding box center [298, 185] width 458 height 9
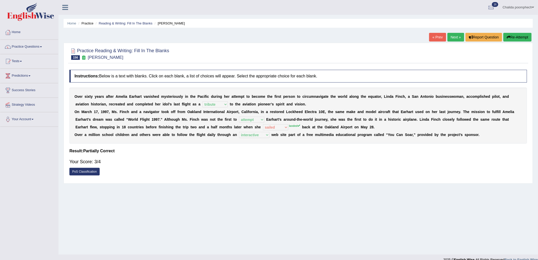
click at [450, 37] on link "Next »" at bounding box center [455, 37] width 17 height 9
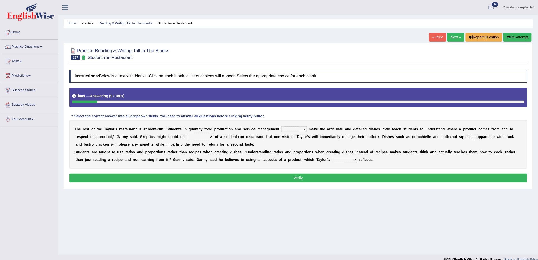
click at [296, 128] on select "issues handling classes decisions" at bounding box center [293, 129] width 25 height 6
select select "classes"
click at [281, 126] on select "issues handling classes decisions" at bounding box center [293, 129] width 25 height 6
click at [204, 136] on select "sanctity quality frailty futility" at bounding box center [200, 137] width 25 height 6
select select "quality"
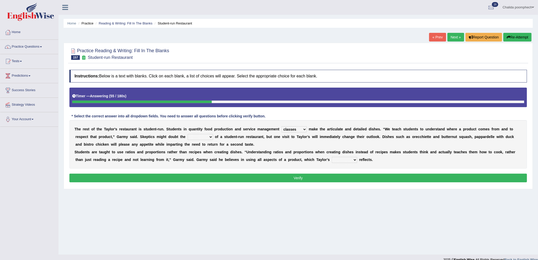
click at [188, 134] on select "sanctity quality frailty futility" at bounding box center [200, 137] width 25 height 6
click at [345, 159] on select "course opinion mirror menu" at bounding box center [344, 160] width 25 height 6
click at [332, 157] on select "course opinion mirror menu" at bounding box center [344, 160] width 25 height 6
click at [342, 159] on select "course opinion mirror menu" at bounding box center [344, 160] width 25 height 6
select select "menu"
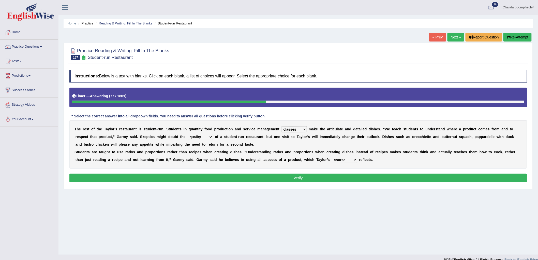
click at [332, 157] on select "course opinion mirror menu" at bounding box center [344, 160] width 25 height 6
click at [278, 174] on button "Verify" at bounding box center [298, 177] width 458 height 9
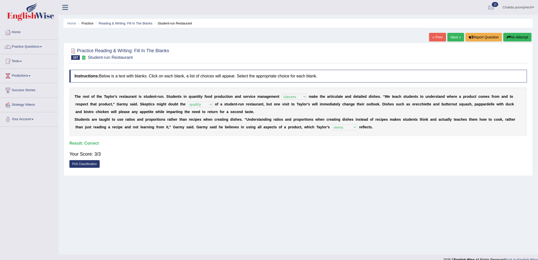
click at [453, 38] on link "Next »" at bounding box center [455, 37] width 17 height 9
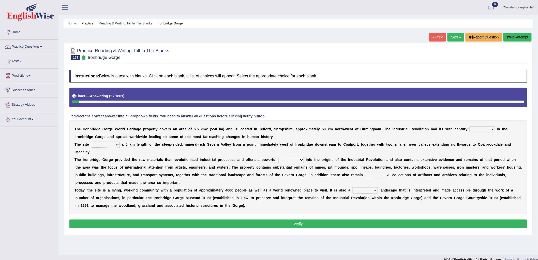
click at [491, 126] on select "reason silk roots wishes" at bounding box center [481, 129] width 25 height 6
click at [115, 144] on select "incorporates assigns gets corporate" at bounding box center [105, 144] width 29 height 6
click at [491, 129] on select "reason silk roots wishes" at bounding box center [481, 129] width 25 height 6
select select "roots"
click at [469, 126] on select "reason silk roots wishes" at bounding box center [481, 129] width 25 height 6
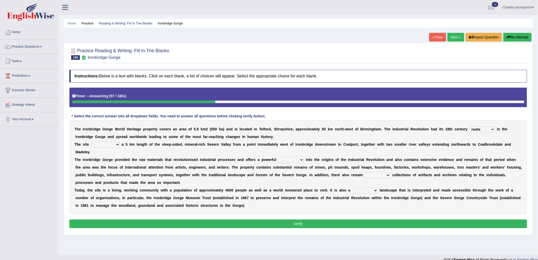
click at [110, 141] on select "incorporates assigns gets corporate" at bounding box center [105, 144] width 29 height 6
select select "corporate"
click at [91, 141] on select "incorporates assigns gets corporate" at bounding box center [105, 144] width 29 height 6
click at [290, 161] on select "vision insight strike work" at bounding box center [290, 160] width 25 height 6
select select "insight"
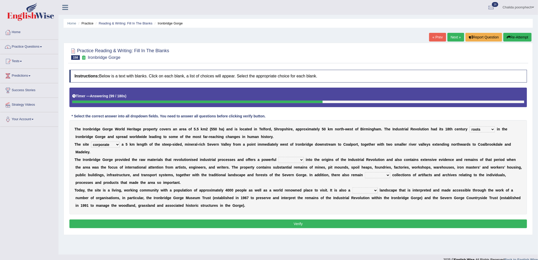
click at [278, 157] on select "vision insight strike work" at bounding box center [290, 160] width 25 height 6
click at [390, 174] on select "extensive expensive external example" at bounding box center [377, 175] width 25 height 6
select select "example"
click at [382, 172] on select "extensive expensive external example" at bounding box center [377, 175] width 25 height 6
click at [376, 189] on select "backward step historical collect" at bounding box center [364, 190] width 25 height 6
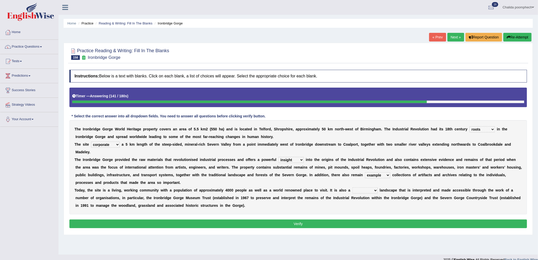
select select "historical"
click at [352, 187] on select "backward step historical collect" at bounding box center [364, 190] width 25 height 6
click at [354, 221] on button "Verify" at bounding box center [298, 223] width 458 height 9
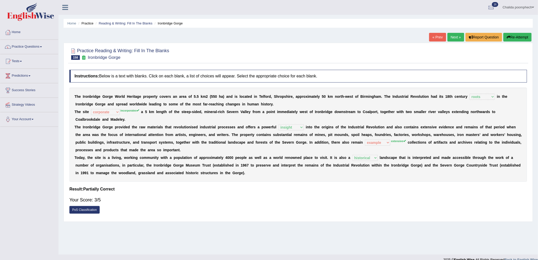
click at [453, 36] on link "Next »" at bounding box center [455, 37] width 17 height 9
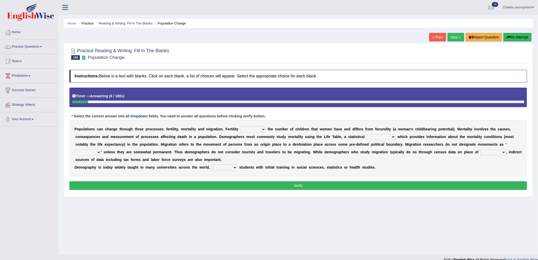
click at [262, 128] on select "invokes decides involves issues" at bounding box center [252, 129] width 25 height 6
click at [304, 111] on div "Instructions: Below is a text with blanks. Click on each blank, a list of choic…" at bounding box center [298, 130] width 460 height 127
click at [263, 126] on select "invokes decides involves issues" at bounding box center [252, 129] width 25 height 6
select select "decides"
click at [240, 126] on select "invokes decides involves issues" at bounding box center [252, 129] width 25 height 6
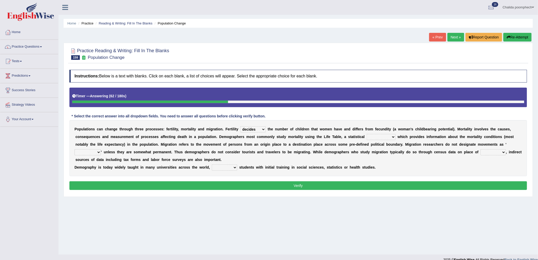
click at [386, 138] on select "mathematics device subject theorem" at bounding box center [381, 137] width 29 height 6
click at [367, 134] on select "mathematics device subject theorem" at bounding box center [381, 137] width 29 height 6
click at [381, 136] on select "mathematics device subject theorem" at bounding box center [381, 137] width 29 height 6
click at [367, 134] on select "mathematics device subject theorem" at bounding box center [381, 137] width 29 height 6
click at [385, 135] on select "mathematics device subject theorem" at bounding box center [381, 137] width 29 height 6
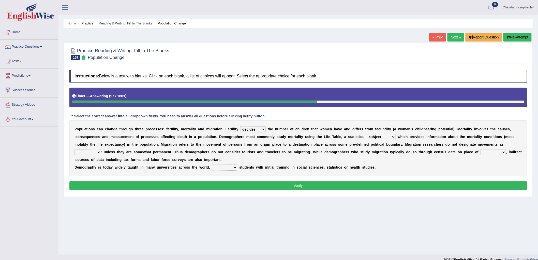
select select "device"
click at [367, 134] on select "mathematics device subject theorem" at bounding box center [381, 137] width 29 height 6
click at [96, 150] on select "relations functions migrations boundaries" at bounding box center [87, 152] width 26 height 6
select select "boundaries"
click at [74, 149] on select "relations functions migrations boundaries" at bounding box center [87, 152] width 26 height 6
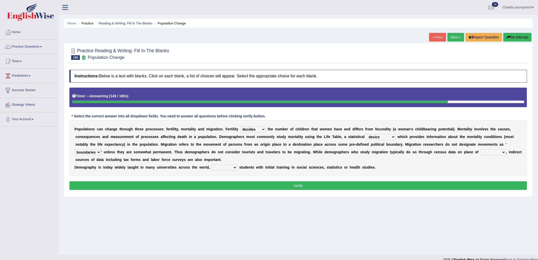
click at [230, 165] on select "rejecting consulting attracting conspiring" at bounding box center [224, 167] width 25 height 6
select select "attracting"
click at [212, 164] on select "rejecting consulting attracting conspiring" at bounding box center [224, 167] width 25 height 6
click at [232, 184] on button "Verify" at bounding box center [298, 185] width 458 height 9
click at [495, 153] on select "eat pray residence work" at bounding box center [492, 152] width 25 height 6
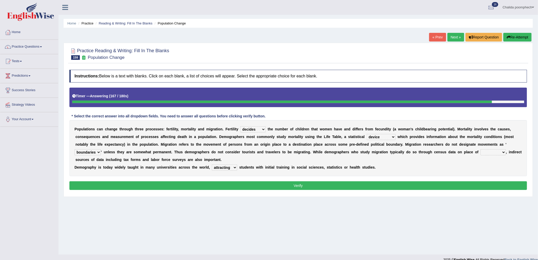
select select "residence"
click at [480, 149] on select "eat pray residence work" at bounding box center [492, 152] width 25 height 6
click at [477, 183] on button "Verify" at bounding box center [298, 185] width 458 height 9
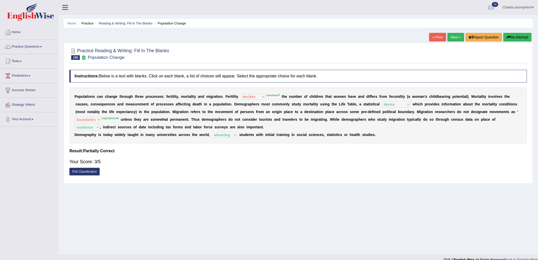
click at [453, 38] on link "Next »" at bounding box center [455, 37] width 17 height 9
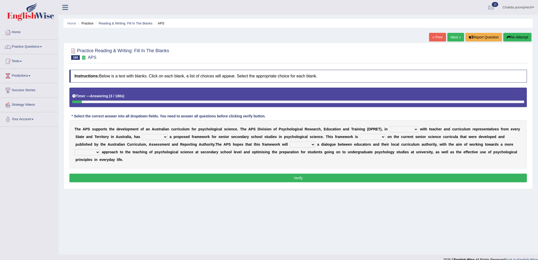
click at [400, 129] on select "aspiration assumption consultation connotation" at bounding box center [404, 129] width 28 height 6
select select "consultation"
click at [390, 126] on select "aspiration assumption consultation connotation" at bounding box center [404, 129] width 28 height 6
click at [156, 137] on select "deride denied demanded developed" at bounding box center [154, 137] width 25 height 6
select select "developed"
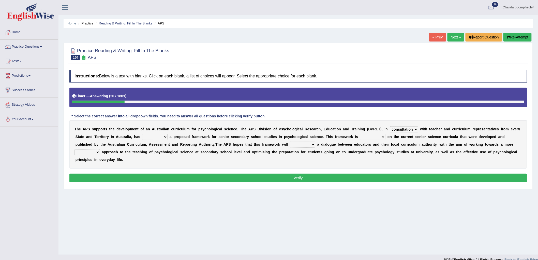
click at [142, 134] on select "deride denied demanded developed" at bounding box center [154, 137] width 25 height 6
click at [373, 136] on select "modelling meddling modelled meddled" at bounding box center [372, 137] width 25 height 6
select select "modelling"
click at [360, 134] on select "modelling meddling modelled meddled" at bounding box center [372, 137] width 25 height 6
click at [298, 143] on select "facilitate facilitates facilitating facilitated" at bounding box center [302, 144] width 25 height 6
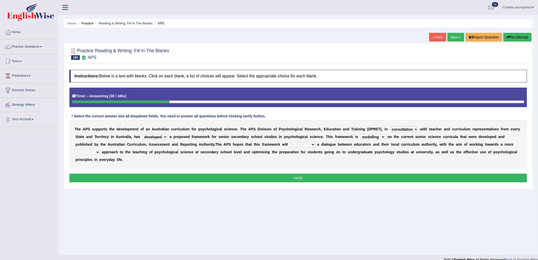
select select "facilitate"
click at [290, 141] on select "facilitate facilitates facilitating facilitated" at bounding box center [302, 144] width 25 height 6
click at [95, 153] on select "lenient abrasive consistent disruptive" at bounding box center [86, 152] width 25 height 6
select select "consistent"
click at [74, 149] on select "lenient abrasive consistent disruptive" at bounding box center [86, 152] width 25 height 6
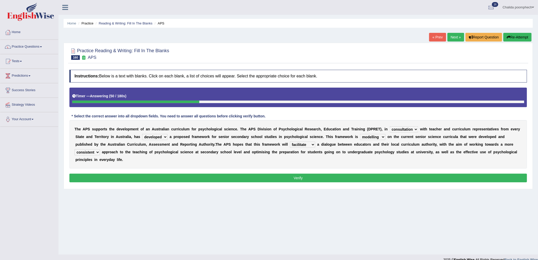
click at [402, 129] on select "aspiration assumption consultation connotation" at bounding box center [404, 129] width 28 height 6
click at [390, 126] on select "aspiration assumption consultation connotation" at bounding box center [404, 129] width 28 height 6
click at [311, 179] on button "Verify" at bounding box center [298, 177] width 458 height 9
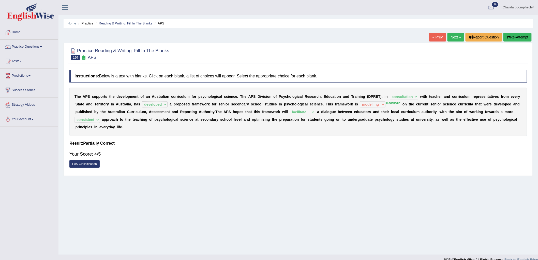
click at [456, 35] on link "Next »" at bounding box center [455, 37] width 17 height 9
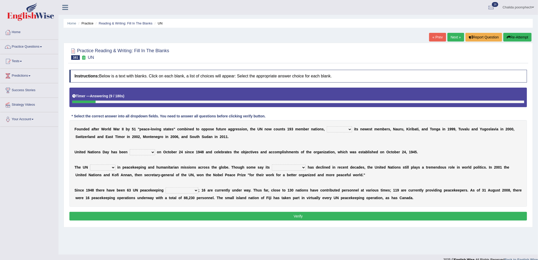
click at [344, 128] on select "limiting possibly especially including" at bounding box center [339, 129] width 25 height 6
select select "including"
click at [327, 126] on select "limiting possibly especially including" at bounding box center [339, 129] width 25 height 6
click at [133, 150] on select "observed watched monitored examined" at bounding box center [142, 152] width 25 height 6
select select "watched"
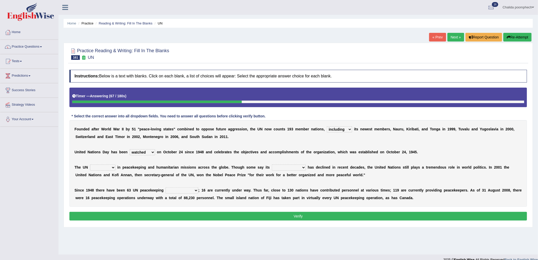
click at [130, 149] on select "observed watched monitored examined" at bounding box center [142, 152] width 25 height 6
click at [105, 167] on select "appoints absorbs connects engages" at bounding box center [102, 167] width 25 height 6
select select "engages"
click at [90, 164] on select "appoints absorbs connects engages" at bounding box center [102, 167] width 25 height 6
click at [279, 166] on select "descriptiveness influence meaningless consequences" at bounding box center [289, 167] width 34 height 6
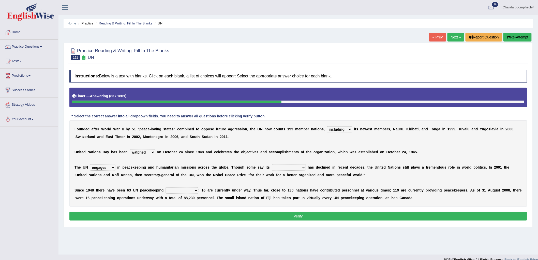
select select "influence"
click at [272, 164] on select "descriptiveness influence meaningless consequences" at bounding box center [289, 167] width 34 height 6
click at [178, 188] on select "businesses processes transgressions operations" at bounding box center [181, 190] width 33 height 6
select select "transgressions"
click at [165, 187] on select "businesses processes transgressions operations" at bounding box center [181, 190] width 33 height 6
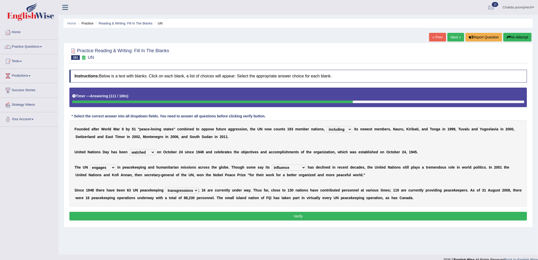
click at [247, 215] on button "Verify" at bounding box center [298, 215] width 458 height 9
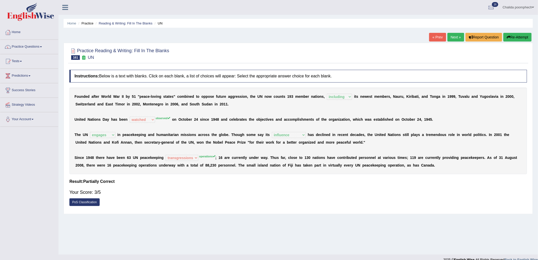
drag, startPoint x: 157, startPoint y: 120, endPoint x: 166, endPoint y: 119, distance: 9.2
click at [166, 119] on div "F o u n d e d a f t e r W o r l d W a r I I b y 5 1 " p e a c e - l o v i n g s…" at bounding box center [298, 130] width 458 height 86
drag, startPoint x: 163, startPoint y: 116, endPoint x: 172, endPoint y: 115, distance: 8.9
click at [172, 115] on div "F o u n d e d a f t e r W o r l d W a r I I b y 5 1 " p e a c e - l o v i n g s…" at bounding box center [298, 130] width 458 height 86
click at [453, 37] on link "Next »" at bounding box center [455, 37] width 17 height 9
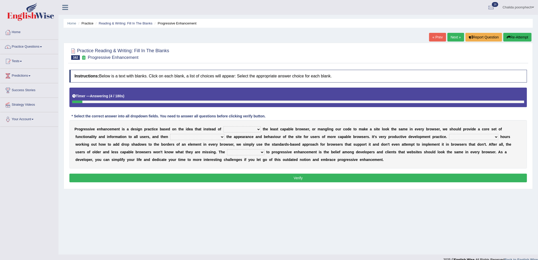
click at [233, 128] on select "designing for have to design have designed for be designing" at bounding box center [242, 129] width 38 height 6
click at [249, 129] on select "designing for have to design have designed for be designing" at bounding box center [242, 129] width 38 height 6
click at [192, 134] on select "with progress enhancement progressively enhance progress so enhancing progress …" at bounding box center [197, 137] width 54 height 6
click at [522, 36] on button "Re-Attempt" at bounding box center [517, 37] width 28 height 9
click at [258, 127] on select "designing for have to design have designed for be designing" at bounding box center [242, 129] width 38 height 6
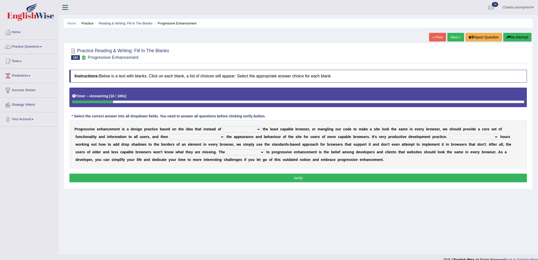
select select "designing for"
click at [223, 126] on select "designing for have to design have designed for be designing" at bounding box center [242, 129] width 38 height 6
click at [189, 138] on select "with progress enhancement progressively enhance progress so enhancing progress …" at bounding box center [197, 137] width 54 height 6
select select "progressively enhance"
click at [170, 134] on select "with progress enhancement progressively enhance progress so enhancing progress …" at bounding box center [197, 137] width 54 height 6
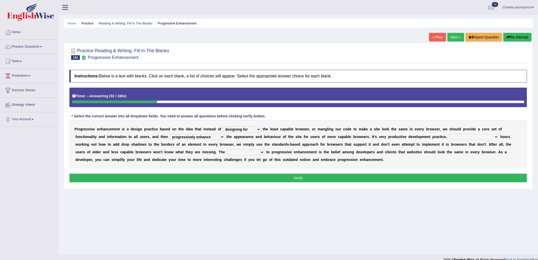
click at [228, 154] on select "larger problem lesser benefit biggest challenge least assurance" at bounding box center [245, 152] width 37 height 6
click at [469, 135] on select "In addition to developing Beside adding Whereby eliminating Instead of spending" at bounding box center [473, 137] width 49 height 6
select select "Instead of spending"
click at [449, 134] on select "In addition to developing Beside adding Whereby eliminating Instead of spending" at bounding box center [473, 137] width 49 height 6
click at [260, 154] on select "larger problem lesser benefit biggest challenge least assurance" at bounding box center [245, 152] width 37 height 6
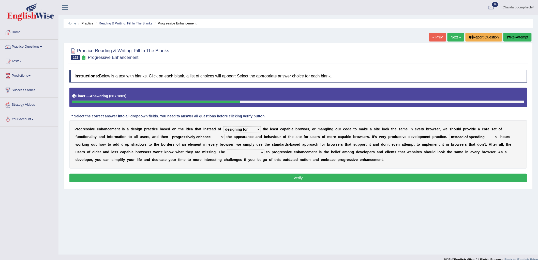
select select "biggest challenge"
click at [227, 149] on select "larger problem lesser benefit biggest challenge least assurance" at bounding box center [245, 152] width 37 height 6
click at [264, 175] on button "Verify" at bounding box center [298, 177] width 458 height 9
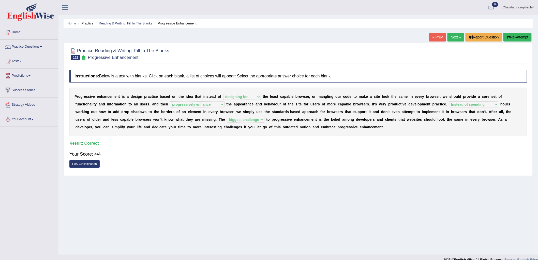
click at [453, 39] on link "Next »" at bounding box center [455, 37] width 17 height 9
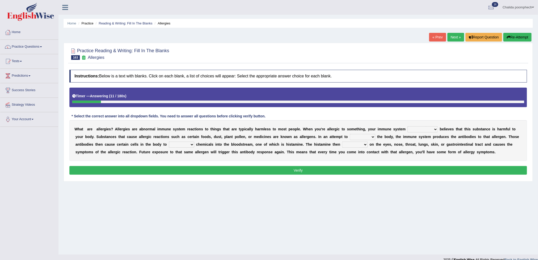
click at [431, 129] on select "completely consequently mistakenly definitely" at bounding box center [422, 129] width 30 height 6
click at [408, 126] on select "completely consequently mistakenly definitely" at bounding box center [422, 129] width 30 height 6
click at [431, 128] on select "completely consequently mistakenly definitely" at bounding box center [422, 129] width 30 height 6
select select "mistakenly"
click at [408, 126] on select "completely consequently mistakenly definitely" at bounding box center [422, 129] width 30 height 6
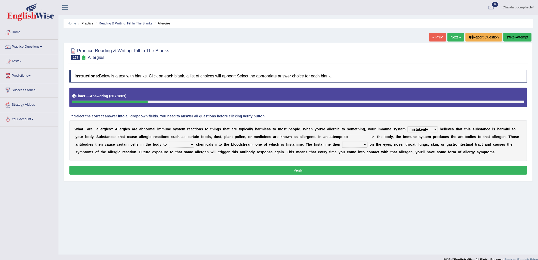
click at [360, 136] on select "preserve protect improve activate" at bounding box center [362, 137] width 25 height 6
select select "protect"
click at [350, 134] on select "preserve protect improve activate" at bounding box center [362, 137] width 25 height 6
click at [184, 143] on select "confiine release escape hold" at bounding box center [181, 144] width 25 height 6
select select "release"
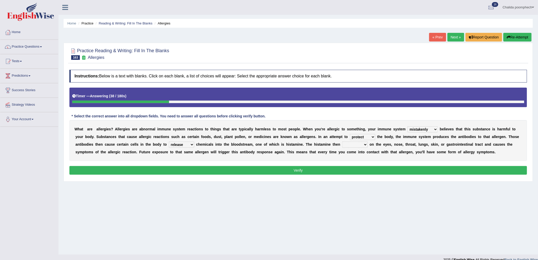
click at [169, 141] on select "confiine release escape hold" at bounding box center [181, 144] width 25 height 6
click at [353, 141] on div "W h a t a r e a l l e r g i e s ? A l l e r g i e s a r e a b n o r m a l i m m…" at bounding box center [298, 140] width 458 height 41
click at [355, 143] on select "acts performs targets focuses" at bounding box center [354, 144] width 25 height 6
select select "focuses"
click at [342, 141] on select "acts performs targets focuses" at bounding box center [354, 144] width 25 height 6
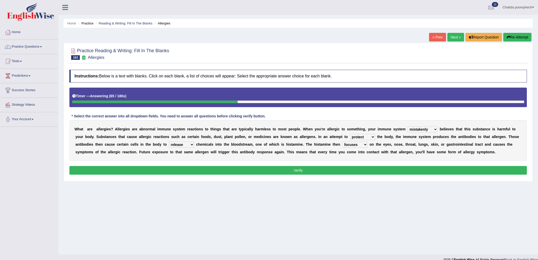
click at [387, 171] on button "Verify" at bounding box center [298, 170] width 458 height 9
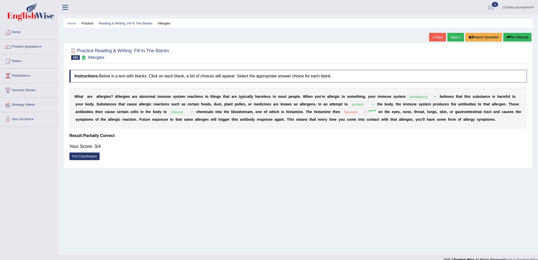
click at [454, 38] on link "Next »" at bounding box center [455, 37] width 17 height 9
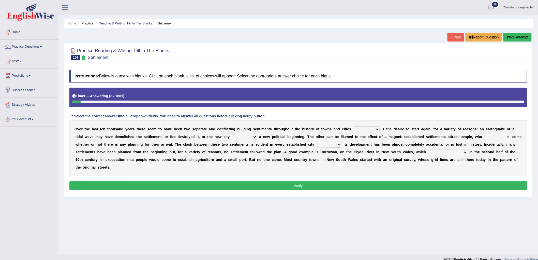
click at [366, 128] on select "One It What This" at bounding box center [366, 129] width 25 height 6
select select "One"
click at [354, 126] on select "One It What This" at bounding box center [366, 129] width 25 height 6
click at [375, 128] on select "One It What This" at bounding box center [366, 129] width 25 height 6
click at [244, 137] on select "does marks is causes" at bounding box center [244, 137] width 25 height 6
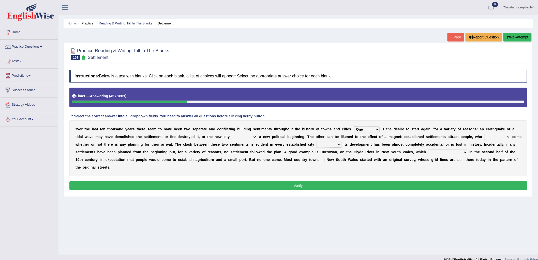
select select "marks"
click at [232, 134] on select "does marks is causes" at bounding box center [244, 137] width 25 height 6
click at [335, 144] on select "unless whenever whereas until" at bounding box center [328, 144] width 25 height 6
click at [497, 136] on select "tend to are used to ought to had to" at bounding box center [497, 137] width 26 height 6
select select "tend to"
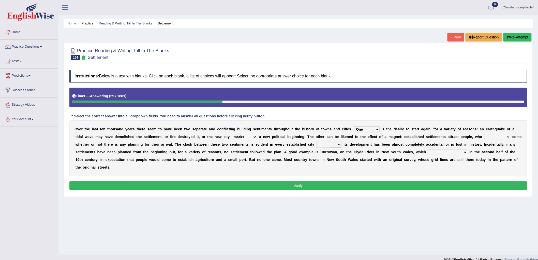
click at [484, 134] on select "tend to are used to ought to had to" at bounding box center [497, 137] width 26 height 6
click at [340, 144] on select "unless whenever whereas until" at bounding box center [328, 144] width 25 height 6
select select "unless"
click at [327, 141] on select "unless whenever whereas until" at bounding box center [328, 144] width 25 height 6
click at [467, 153] on select "has been surveyed was surveyed could be surveyed had surveyed" at bounding box center [447, 152] width 39 height 6
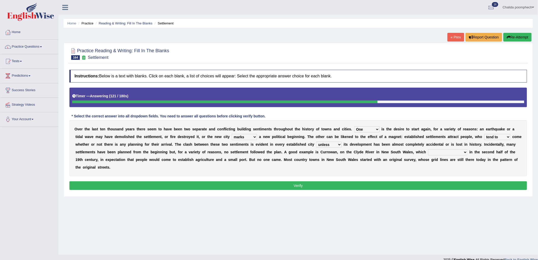
select select "was surveyed"
click at [439, 149] on select "has been surveyed was surveyed could be surveyed had surveyed" at bounding box center [447, 152] width 39 height 6
click at [307, 186] on button "Verify" at bounding box center [298, 185] width 458 height 9
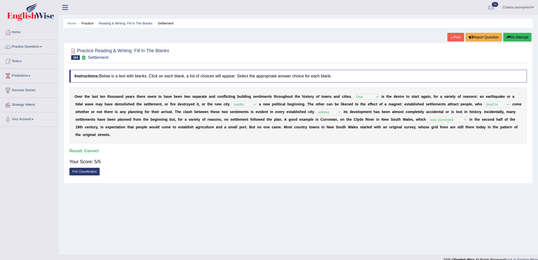
click at [3, 141] on div "Toggle navigation Home Practice Questions Speaking Practice Read Aloud Repeat S…" at bounding box center [269, 132] width 538 height 264
drag, startPoint x: 13, startPoint y: 157, endPoint x: 3, endPoint y: 163, distance: 11.7
click at [12, 164] on div "Toggle navigation Home Practice Questions Speaking Practice Read Aloud Repeat S…" at bounding box center [269, 132] width 538 height 264
click at [12, 169] on div "Toggle navigation Home Practice Questions Speaking Practice Read Aloud Repeat S…" at bounding box center [269, 132] width 538 height 264
